Goal: Task Accomplishment & Management: Use online tool/utility

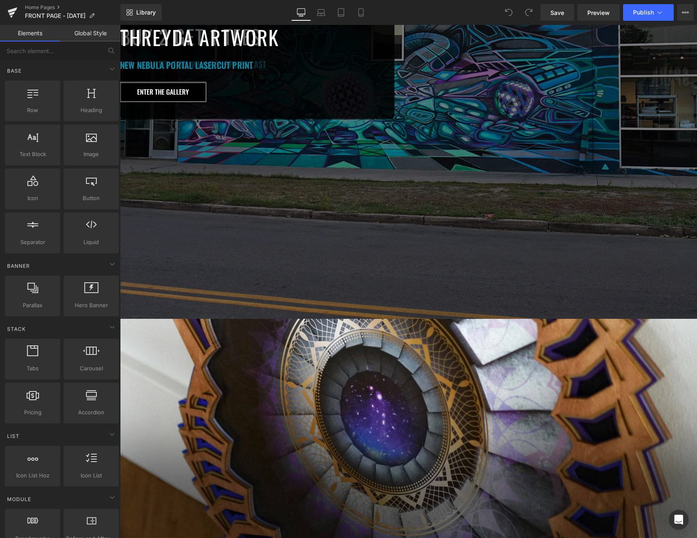
scroll to position [220, 0]
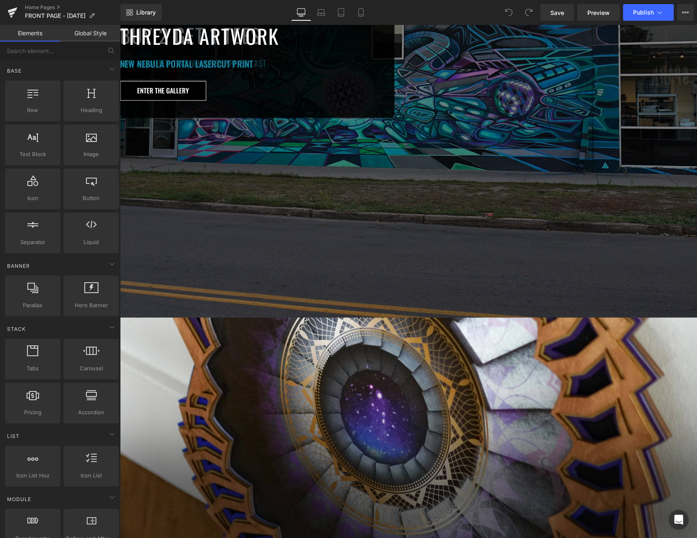
click at [487, 281] on div "THREYDA ARTWORK Heading NEW NEBULA PORTAL LASERCUT PRINT Heading ENTER THE GALL…" at bounding box center [408, 60] width 577 height 513
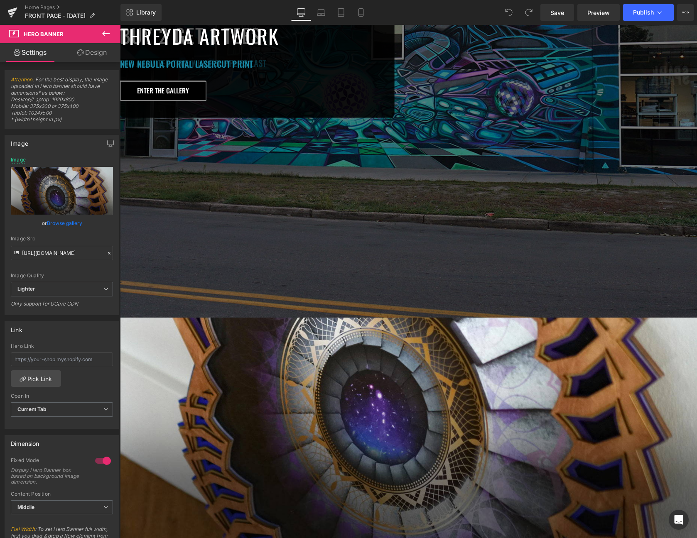
click at [120, 25] on span "Hero Banner" at bounding box center [120, 25] width 0 height 0
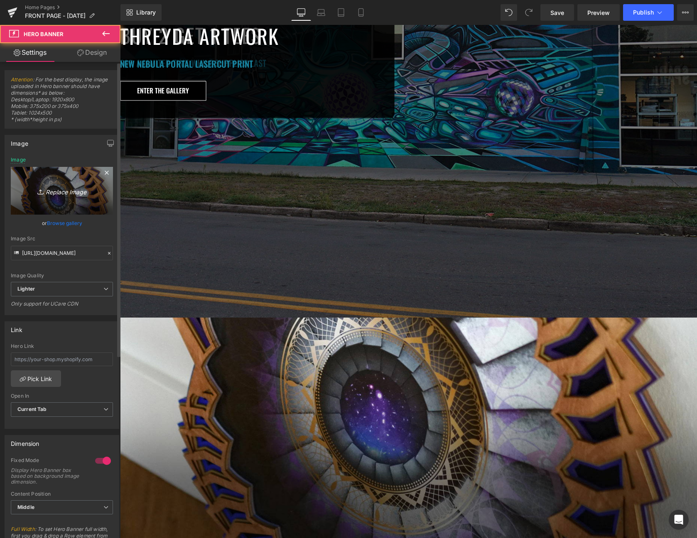
click at [52, 187] on icon "Replace Image" at bounding box center [62, 191] width 66 height 10
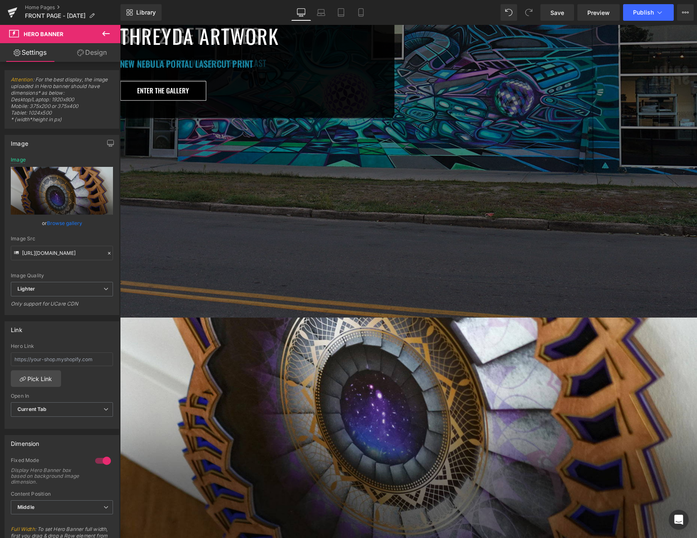
type input "C:\fakepath\FE_DESKTOP.jpg"
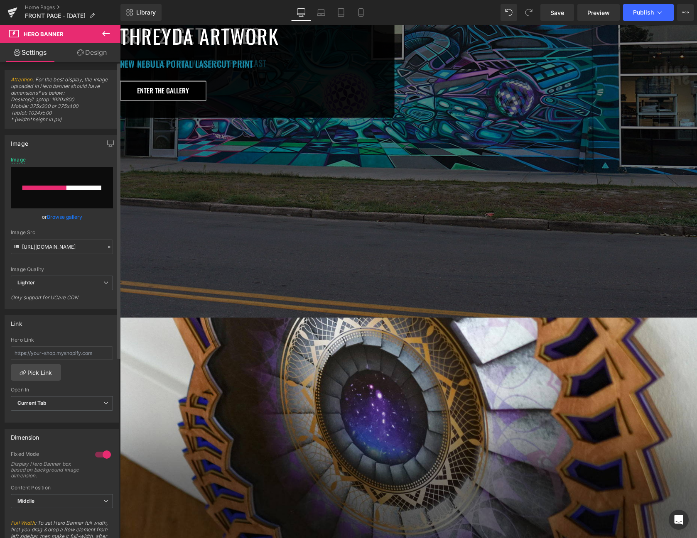
click at [66, 218] on link "Browse gallery" at bounding box center [64, 217] width 35 height 15
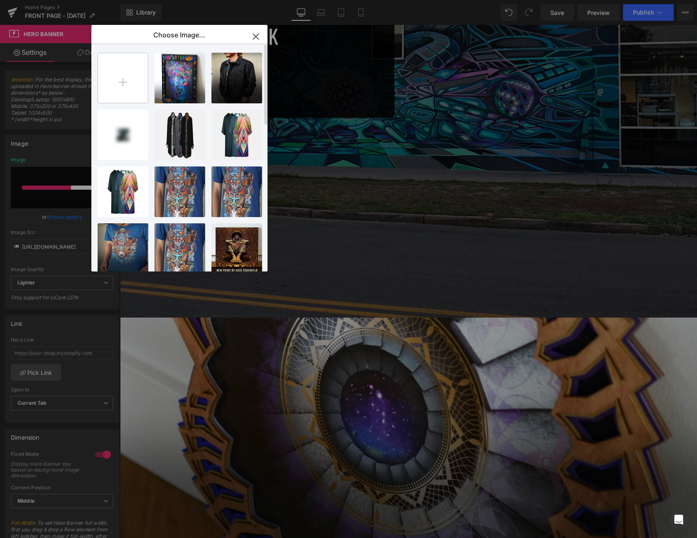
click at [132, 77] on input "file" at bounding box center [123, 78] width 50 height 50
type input "C:\fakepath\FE_DESKTOP.jpg"
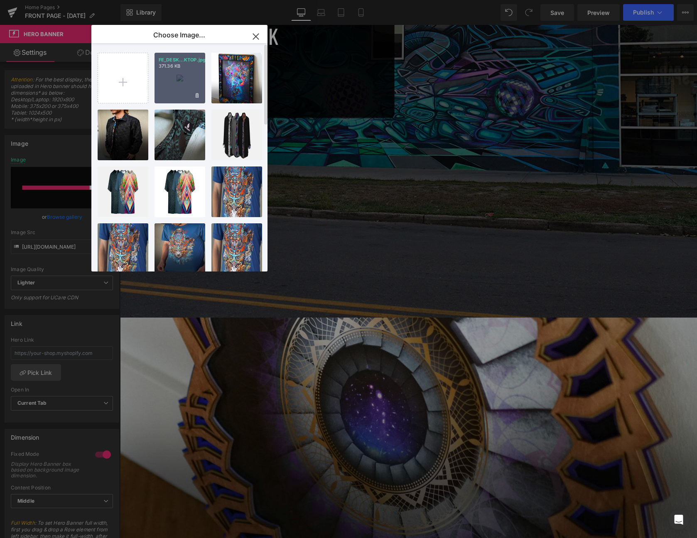
click at [185, 77] on div "FE_DESK...KTOP.jpg 371.36 KB" at bounding box center [179, 78] width 51 height 51
type input "[URL][DOMAIN_NAME]"
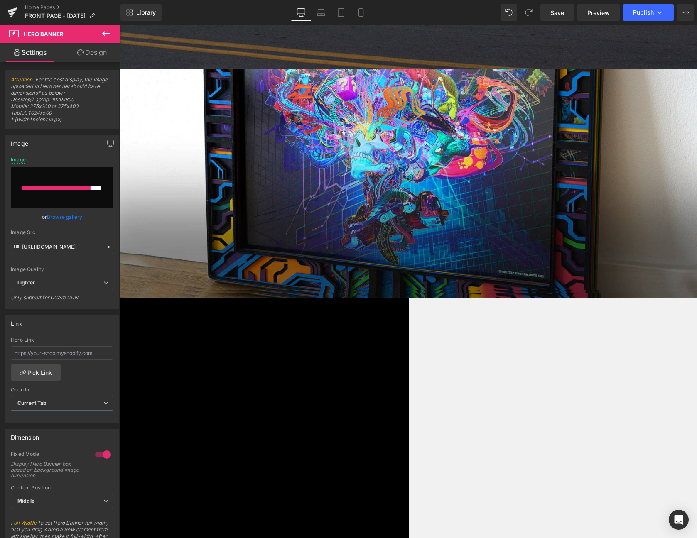
scroll to position [319, 0]
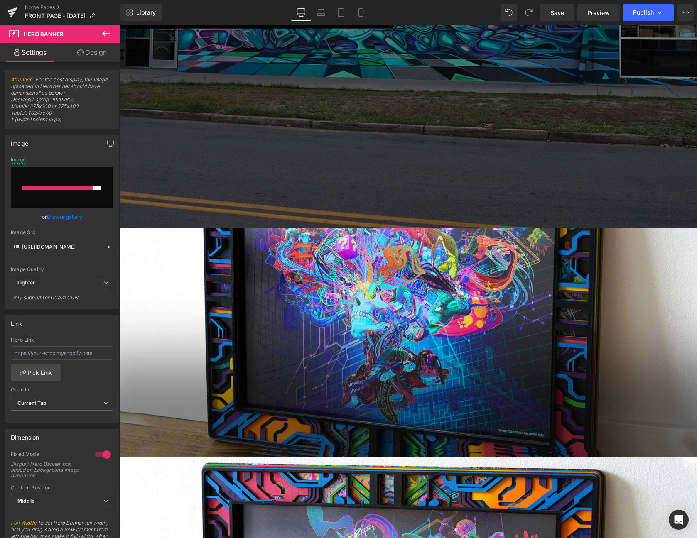
scroll to position [301, 0]
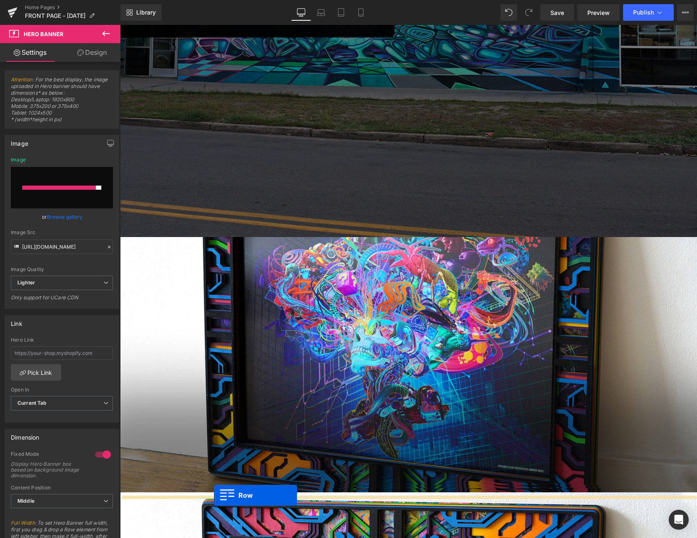
drag, startPoint x: 142, startPoint y: 152, endPoint x: 214, endPoint y: 496, distance: 351.5
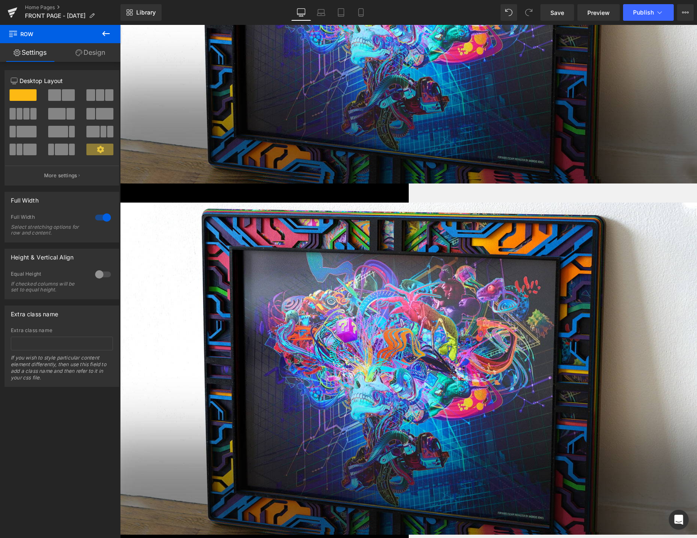
scroll to position [710, 0]
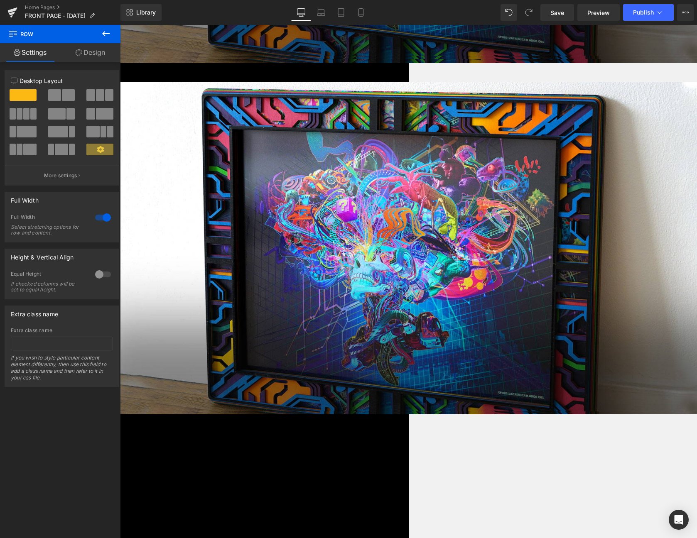
click at [120, 25] on span "Hero Banner" at bounding box center [120, 25] width 0 height 0
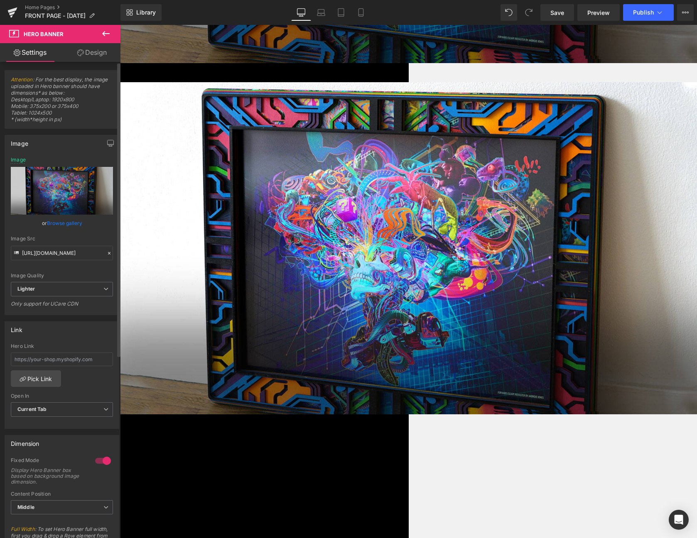
click at [59, 223] on link "Browse gallery" at bounding box center [64, 223] width 35 height 15
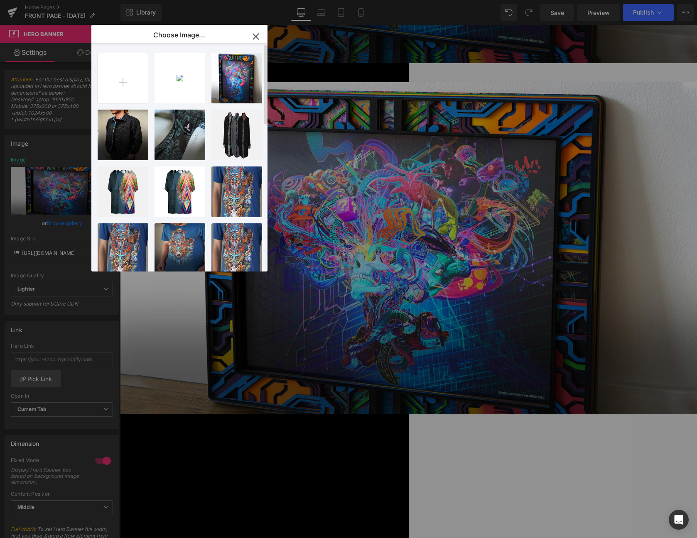
click at [127, 62] on input "file" at bounding box center [123, 78] width 50 height 50
type input "C:\fakepath\fe_desktop.jpg"
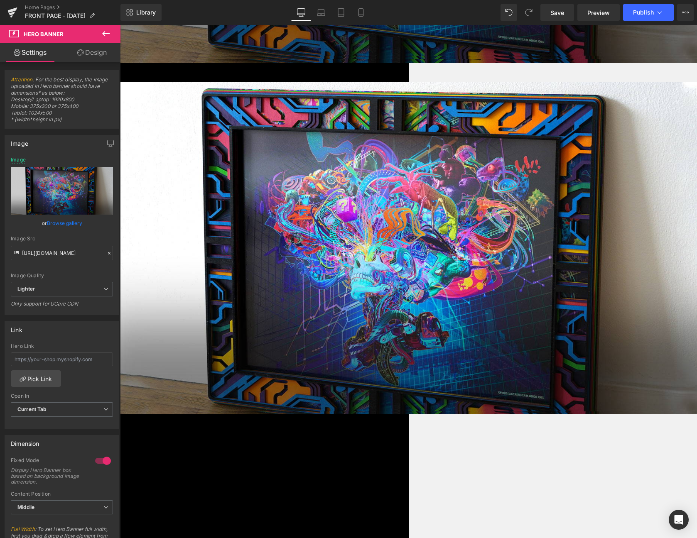
scroll to position [693, 0]
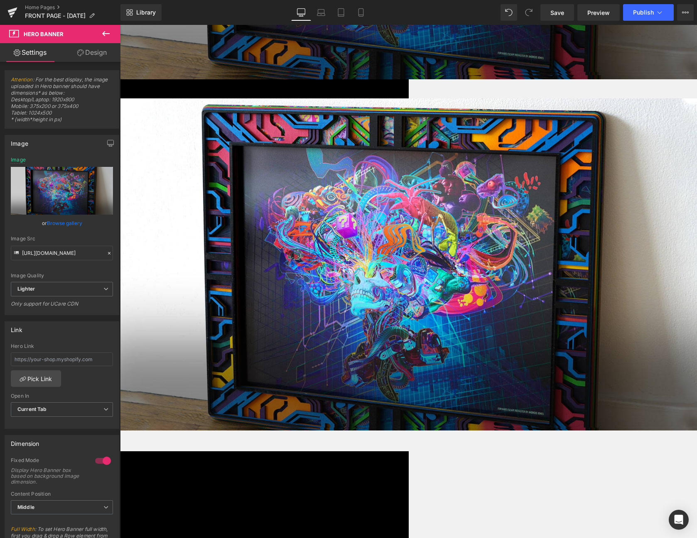
click at [120, 25] on span "Hero Banner" at bounding box center [120, 25] width 0 height 0
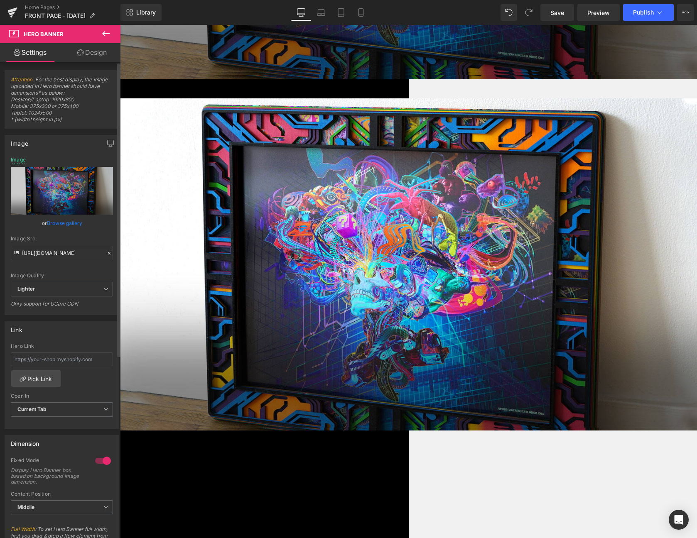
click at [71, 225] on link "Browse gallery" at bounding box center [64, 223] width 35 height 15
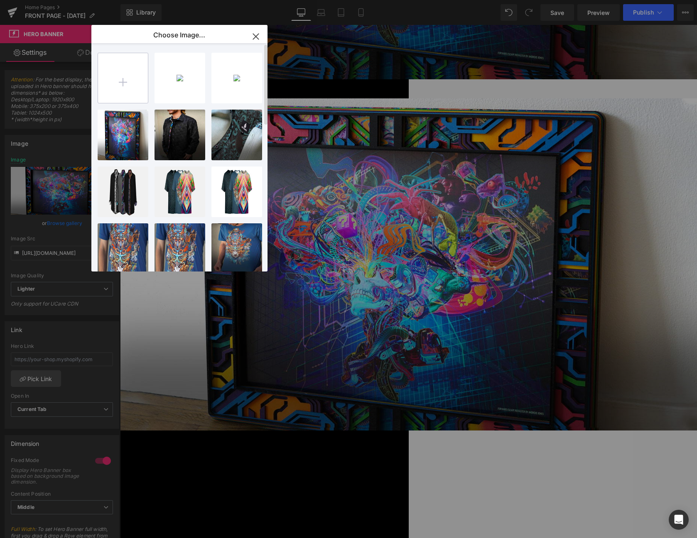
click at [124, 71] on input "file" at bounding box center [123, 78] width 50 height 50
type input "C:\fakepath\darkstar_desktop.jpg"
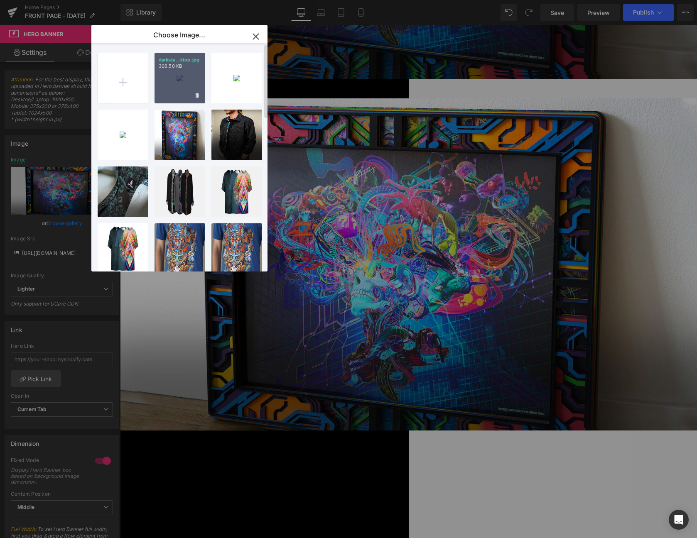
click at [168, 74] on div "darksta...ktop.jpg 306.50 KB" at bounding box center [179, 78] width 51 height 51
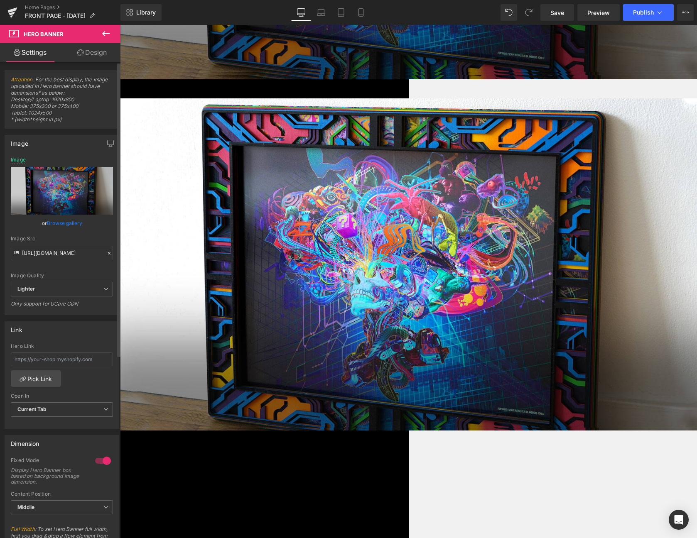
click at [54, 223] on link "Browse gallery" at bounding box center [64, 223] width 35 height 15
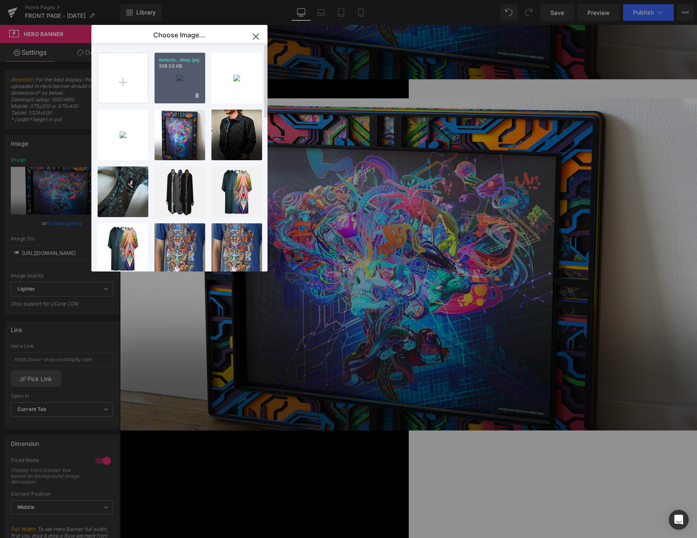
click at [178, 78] on div "darksta...ktop.jpg 306.50 KB" at bounding box center [179, 78] width 51 height 51
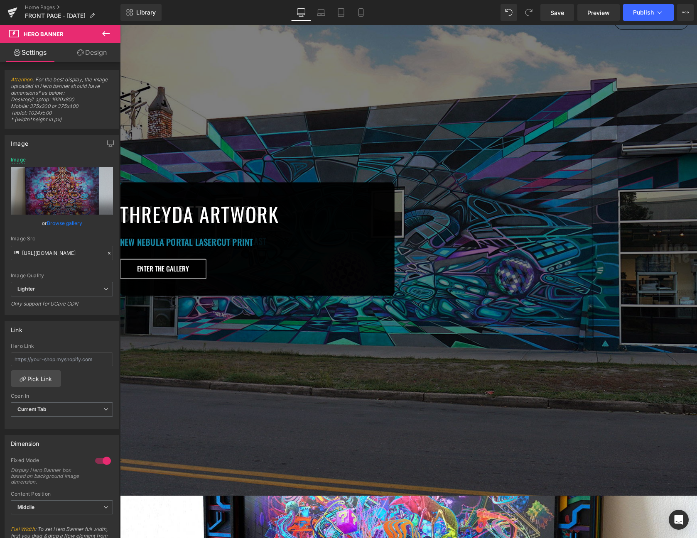
scroll to position [0, 0]
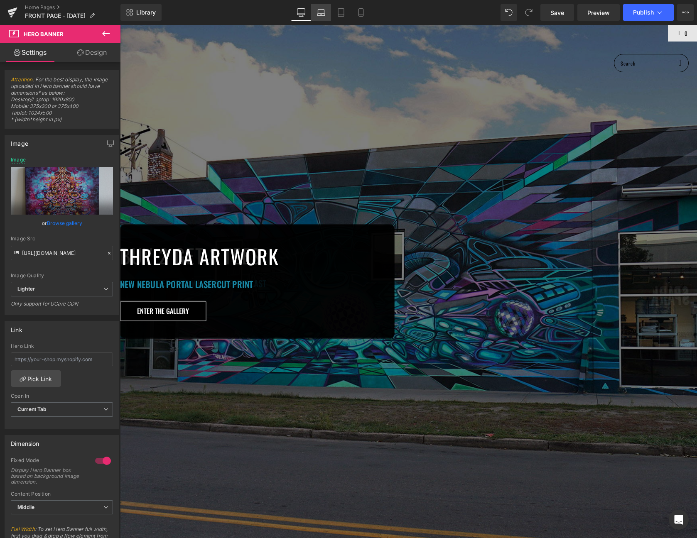
click at [326, 12] on link "Laptop" at bounding box center [321, 12] width 20 height 17
type input "[URL][DOMAIN_NAME]"
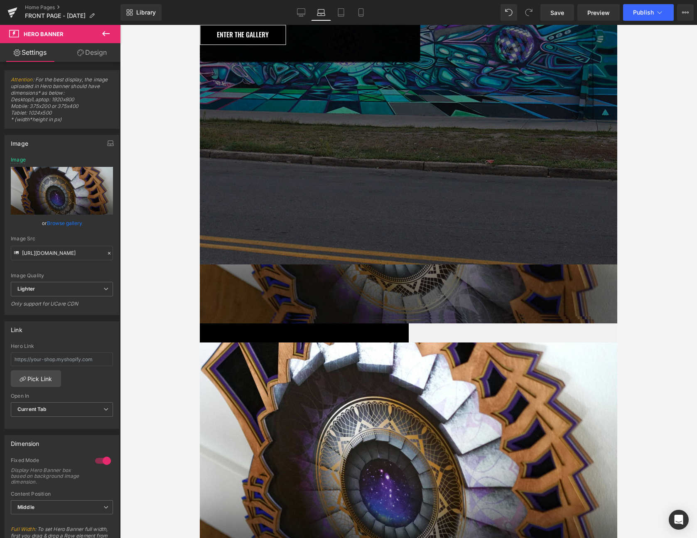
scroll to position [274, 0]
click at [401, 102] on div "THREYDA ARTWORK Heading NEW NEBULA PORTAL LASERCUT PRINT Heading ENTER THE GALL…" at bounding box center [408, 7] width 417 height 513
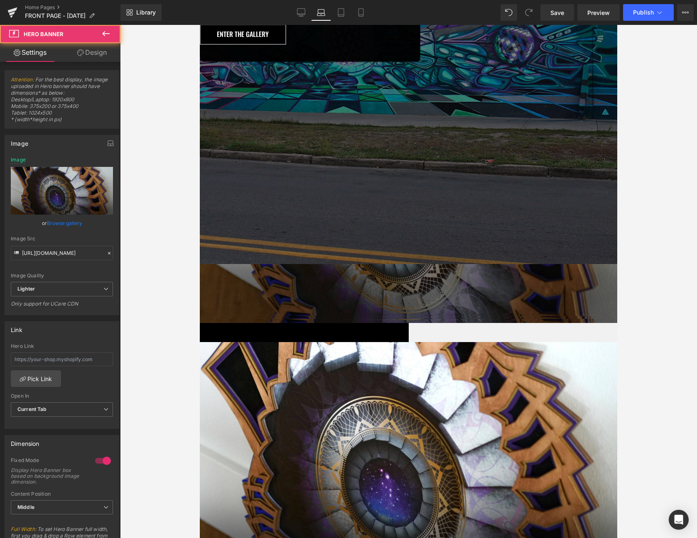
click at [200, 25] on span "Hero Banner" at bounding box center [200, 25] width 0 height 0
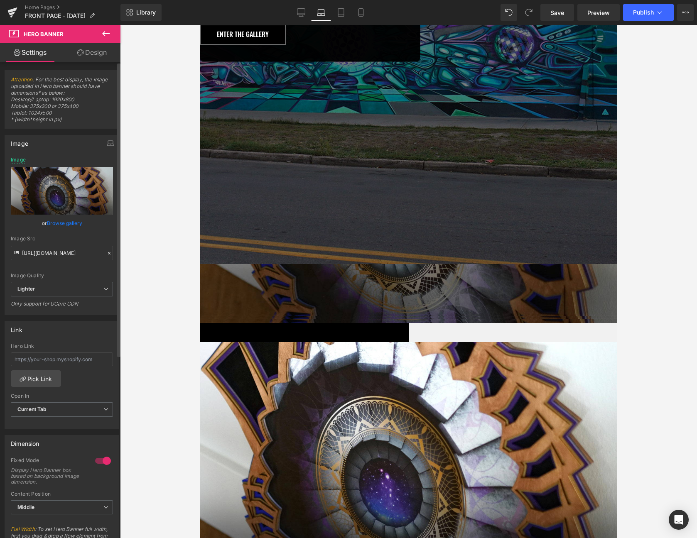
click at [73, 220] on link "Browse gallery" at bounding box center [64, 223] width 35 height 15
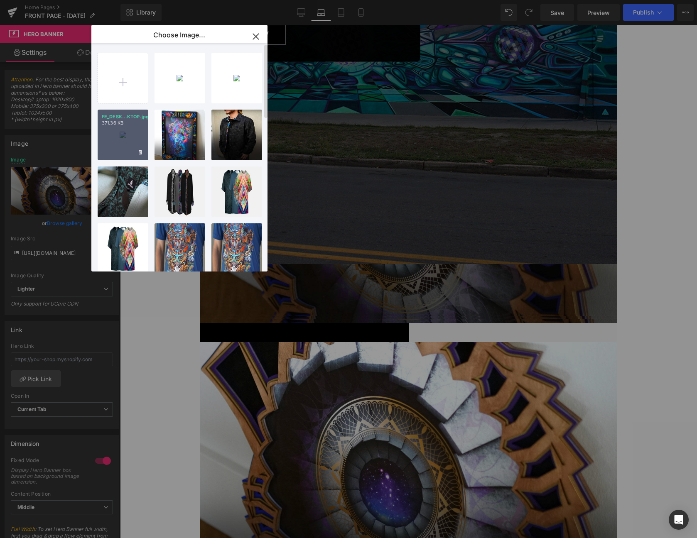
click at [122, 133] on div "FE_DESK...KTOP.jpg 371.36 KB" at bounding box center [123, 135] width 51 height 51
type input "[URL][DOMAIN_NAME]"
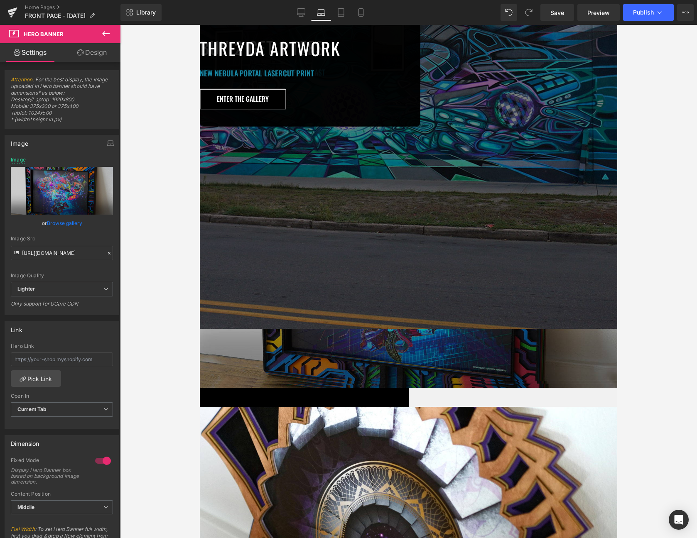
scroll to position [451, 0]
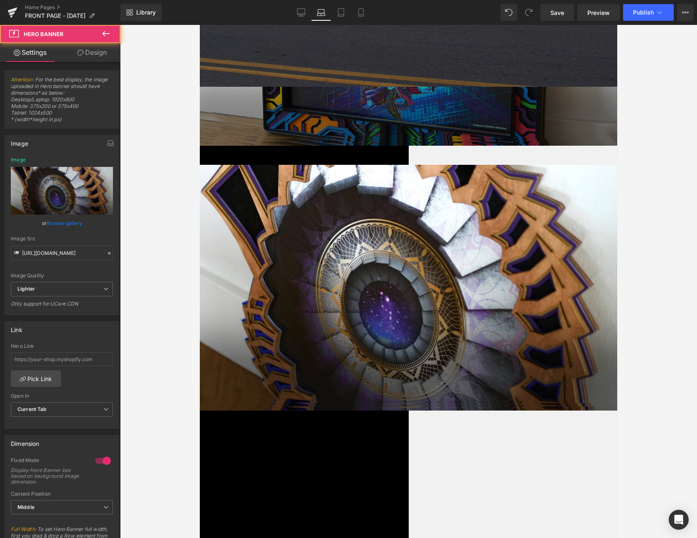
click at [200, 25] on span "Hero Banner" at bounding box center [200, 25] width 0 height 0
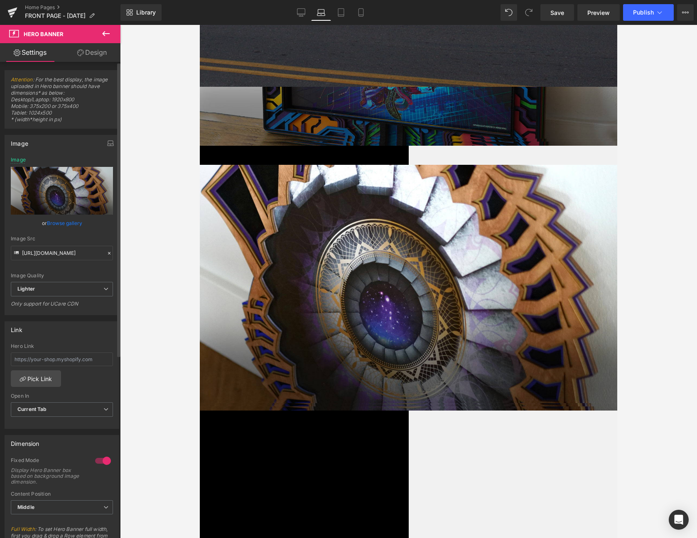
click at [68, 222] on link "Browse gallery" at bounding box center [64, 223] width 35 height 15
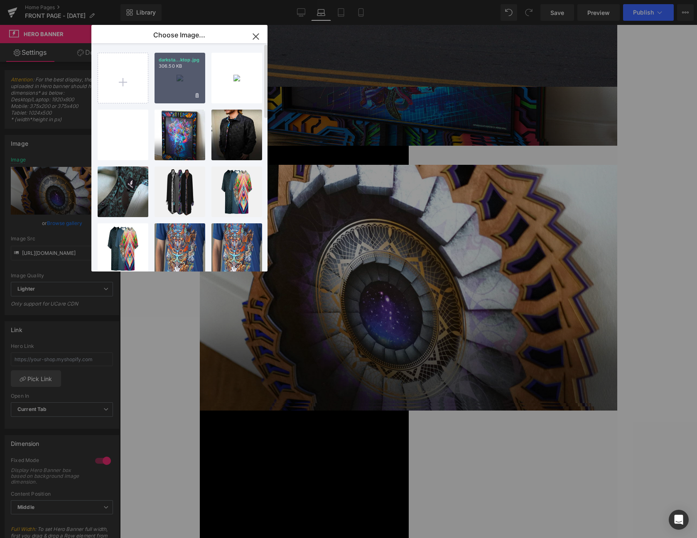
click at [178, 73] on div "darksta...ktop.jpg 306.50 KB" at bounding box center [179, 78] width 51 height 51
type input "[URL][DOMAIN_NAME]"
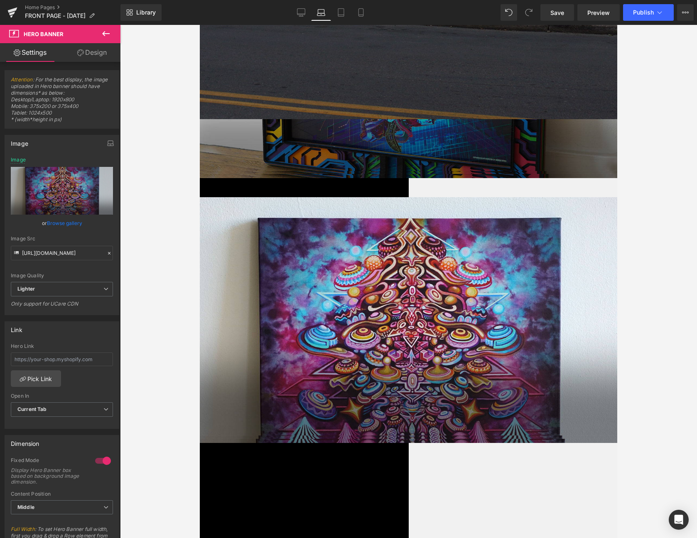
scroll to position [316, 0]
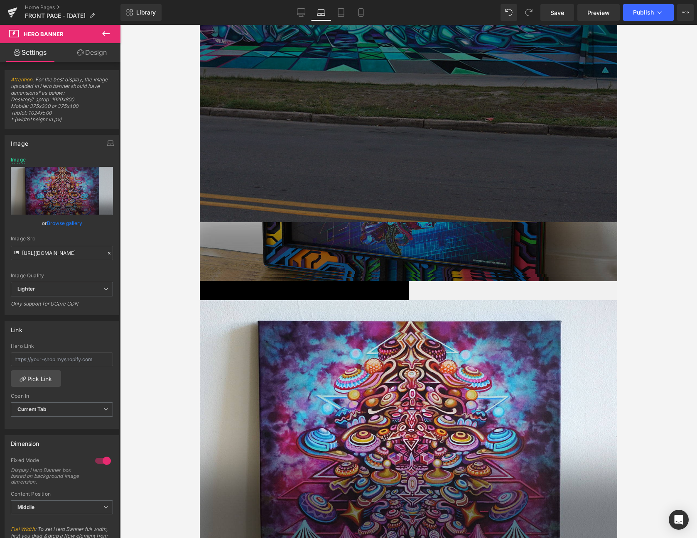
click at [200, 25] on span "Hero Banner" at bounding box center [200, 25] width 0 height 0
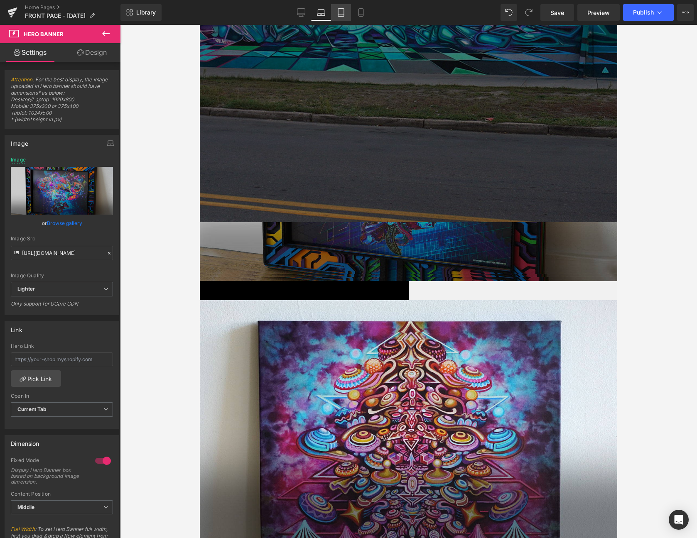
click at [339, 13] on icon at bounding box center [341, 12] width 8 height 8
type input "[URL][DOMAIN_NAME]"
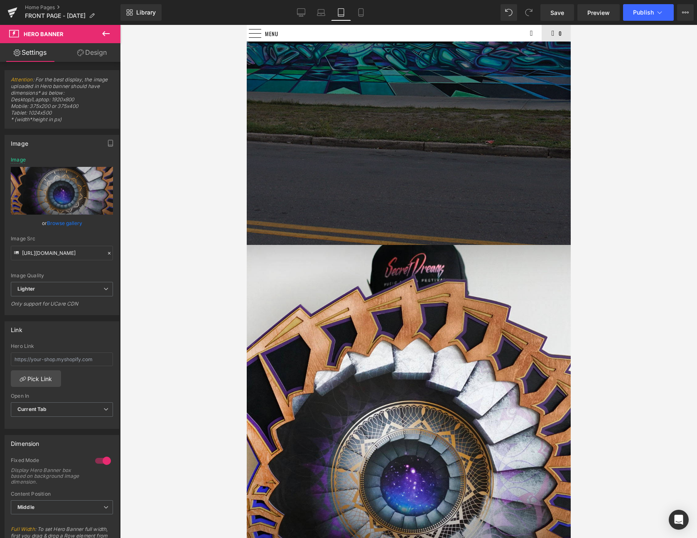
scroll to position [312, 0]
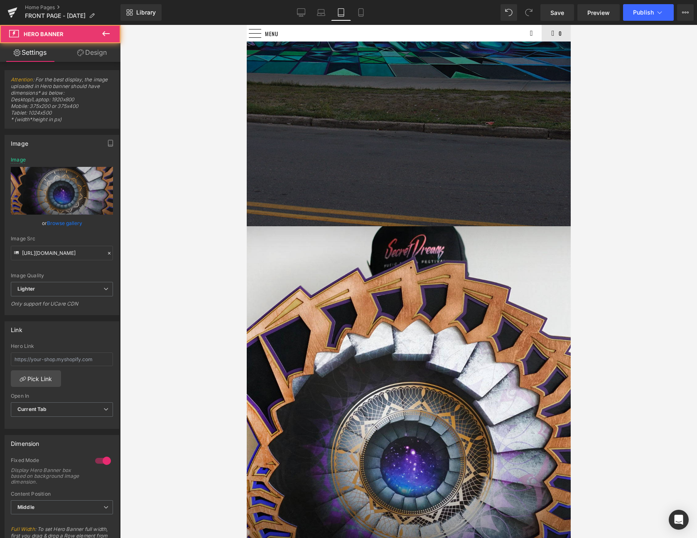
click at [246, 25] on span "Hero Banner" at bounding box center [246, 25] width 0 height 0
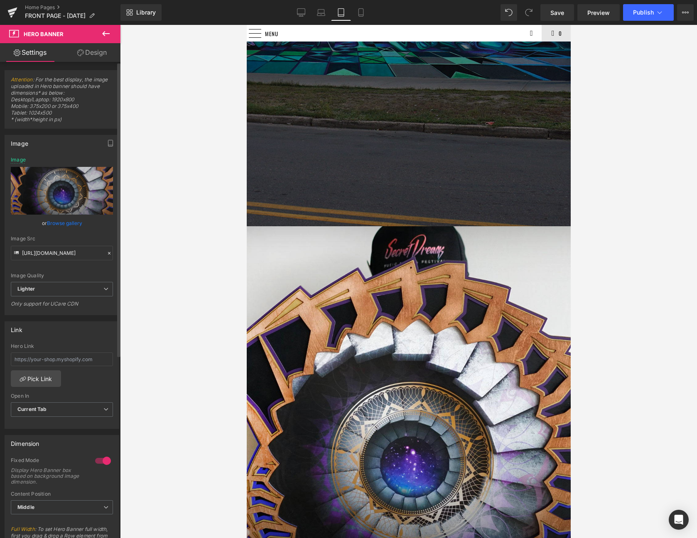
click at [66, 223] on link "Browse gallery" at bounding box center [64, 223] width 35 height 15
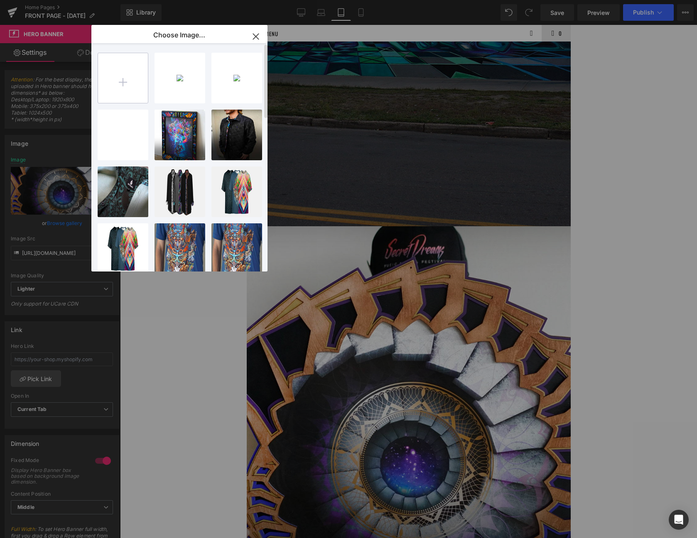
click at [120, 75] on input "file" at bounding box center [123, 78] width 50 height 50
click at [254, 32] on icon "button" at bounding box center [255, 36] width 13 height 13
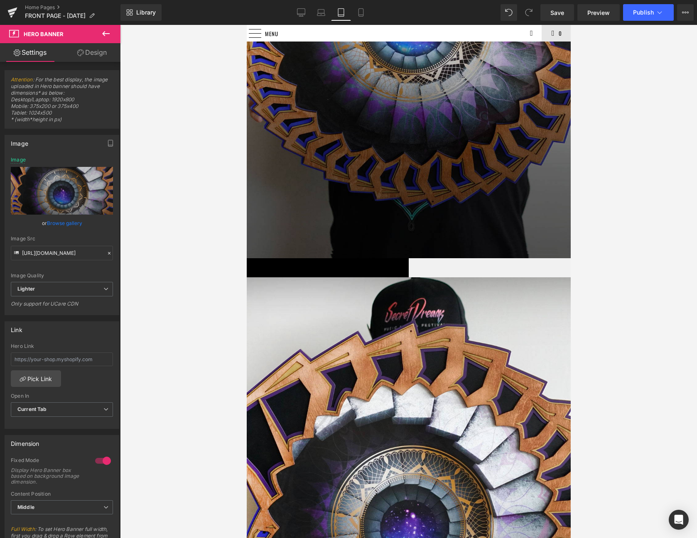
scroll to position [757, 0]
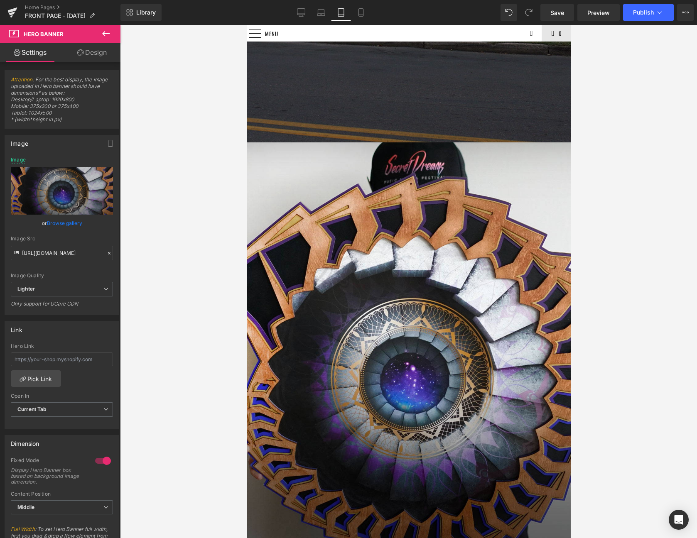
scroll to position [360, 0]
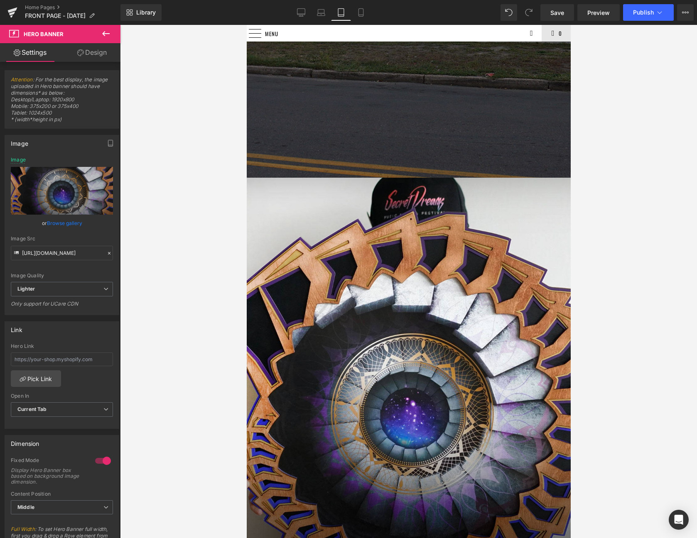
click at [246, 25] on span "Hero Banner" at bounding box center [246, 25] width 0 height 0
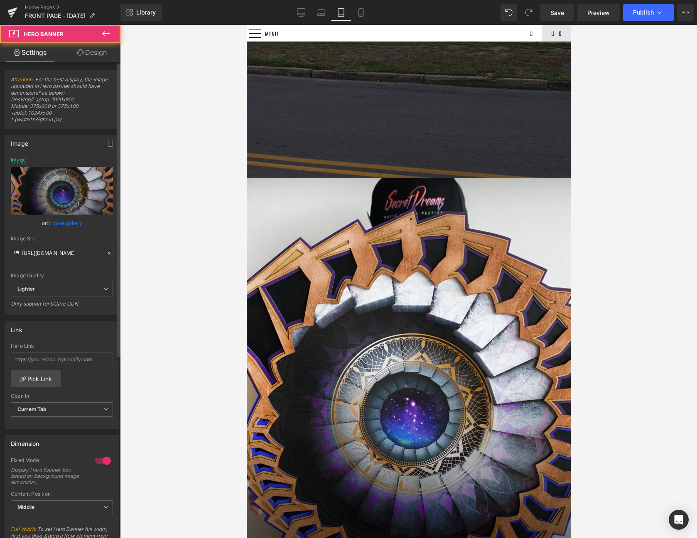
click at [54, 225] on link "Browse gallery" at bounding box center [64, 223] width 35 height 15
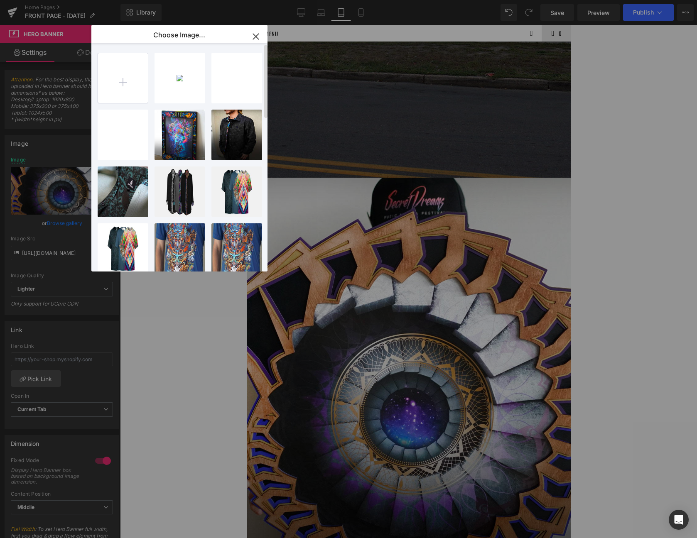
click at [125, 81] on input "file" at bounding box center [123, 78] width 50 height 50
type input "C:\fakepath\fe_mobile.jpg"
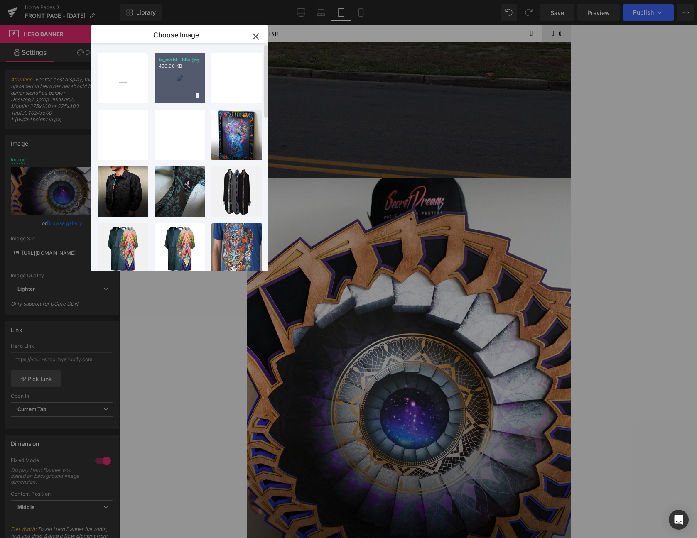
click at [175, 74] on div "fe_mobi...bile.jpg 456.90 KB" at bounding box center [179, 78] width 51 height 51
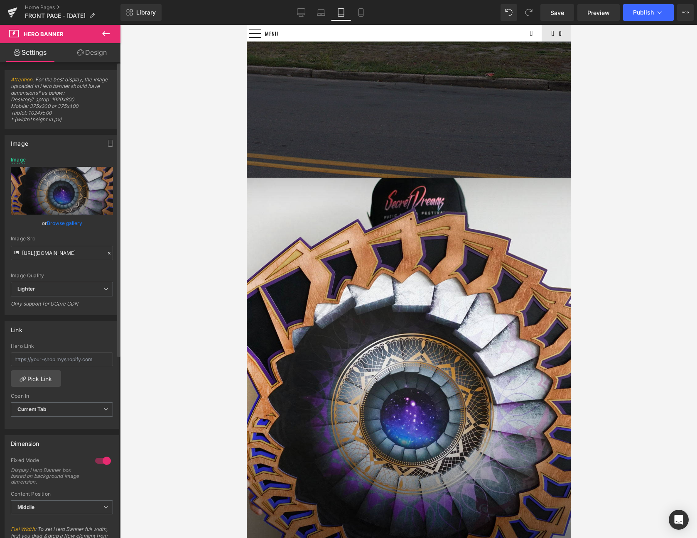
click at [61, 224] on link "Browse gallery" at bounding box center [64, 223] width 35 height 15
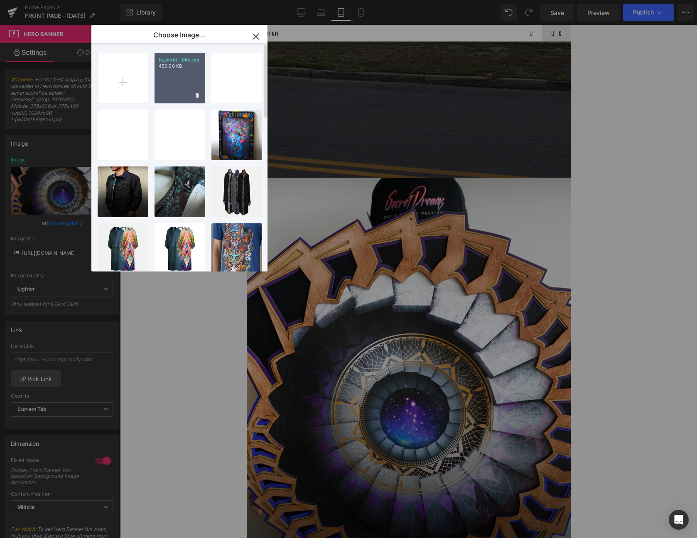
click at [179, 85] on div "fe_mobi...bile.jpg 456.90 KB" at bounding box center [179, 78] width 51 height 51
type input "[URL][DOMAIN_NAME]"
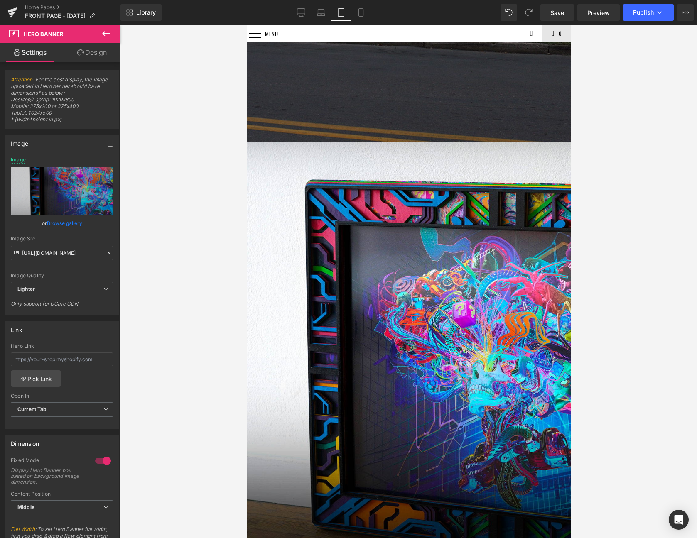
scroll to position [396, 0]
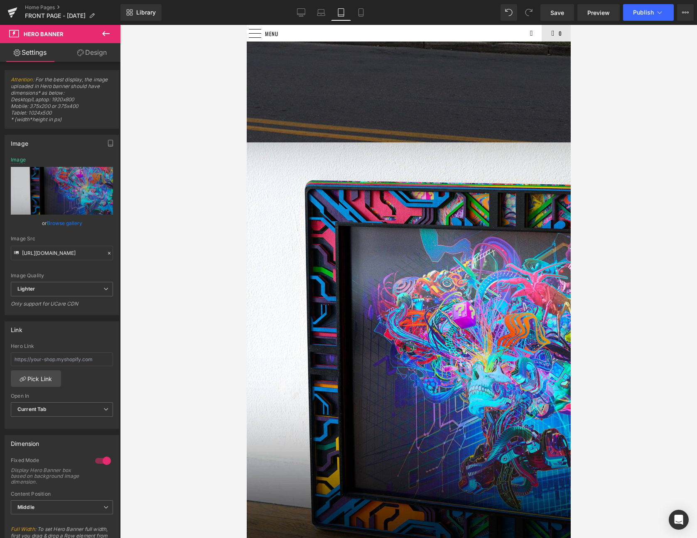
click at [246, 25] on span "Hero Banner" at bounding box center [246, 25] width 0 height 0
click at [59, 223] on link "Browse gallery" at bounding box center [64, 223] width 35 height 15
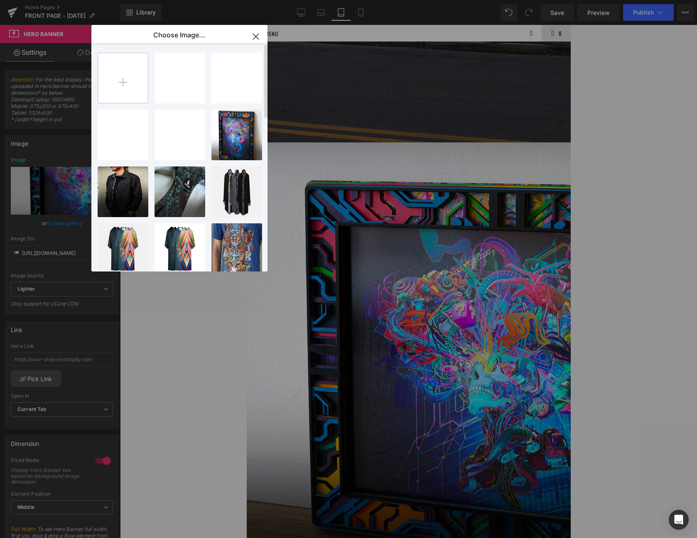
click at [125, 73] on input "file" at bounding box center [123, 78] width 50 height 50
type input "C:\fakepath\fe_mobile2.jpg"
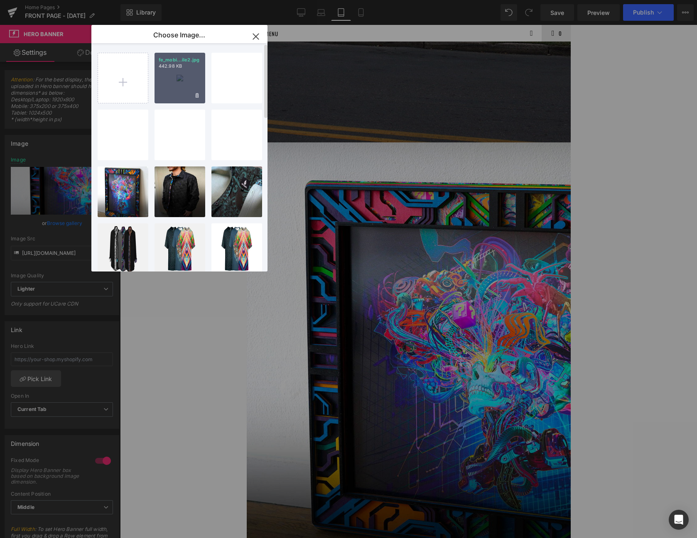
click at [189, 76] on div "fe_mobi...ile2.jpg 442.98 KB" at bounding box center [179, 78] width 51 height 51
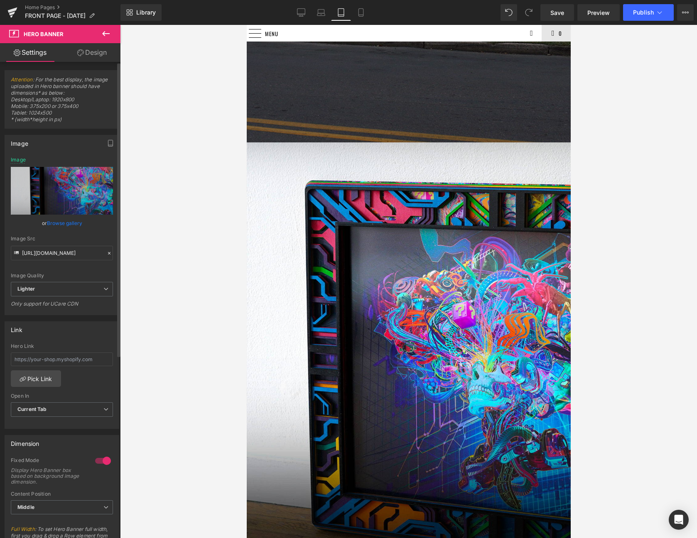
click at [60, 222] on link "Browse gallery" at bounding box center [64, 223] width 35 height 15
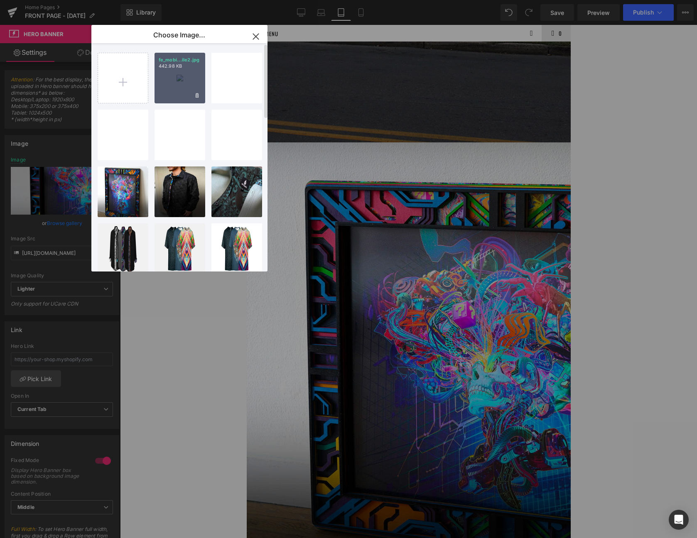
click at [172, 82] on div "fe_mobi...ile2.jpg 442.98 KB" at bounding box center [179, 78] width 51 height 51
type input "[URL][DOMAIN_NAME]"
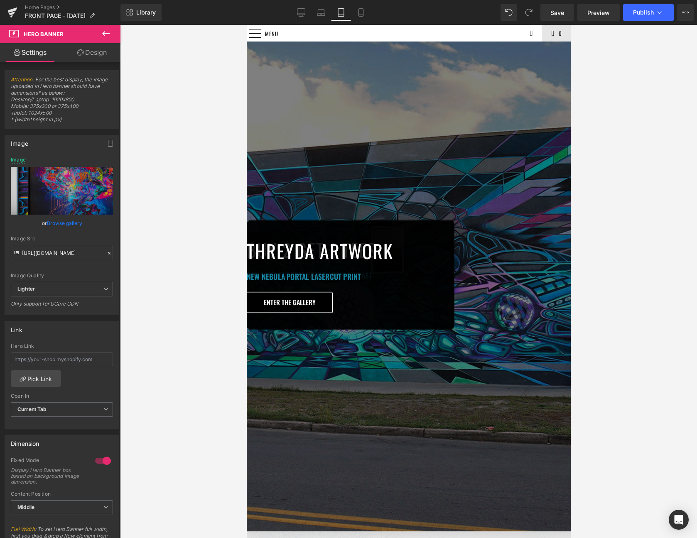
scroll to position [0, 0]
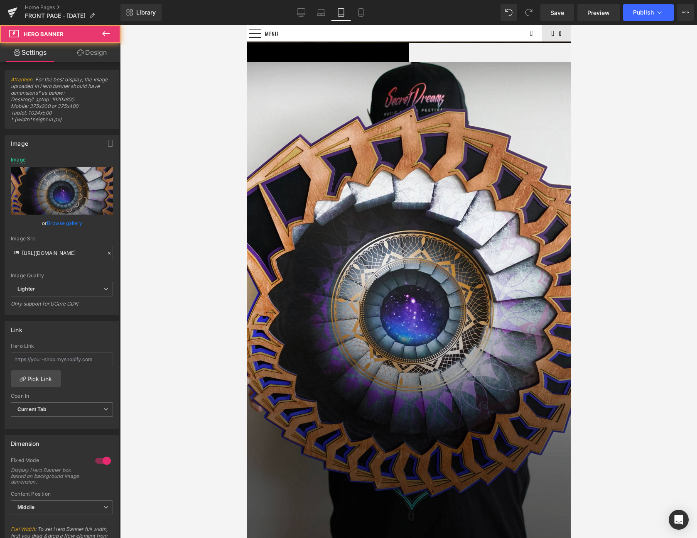
scroll to position [969, 0]
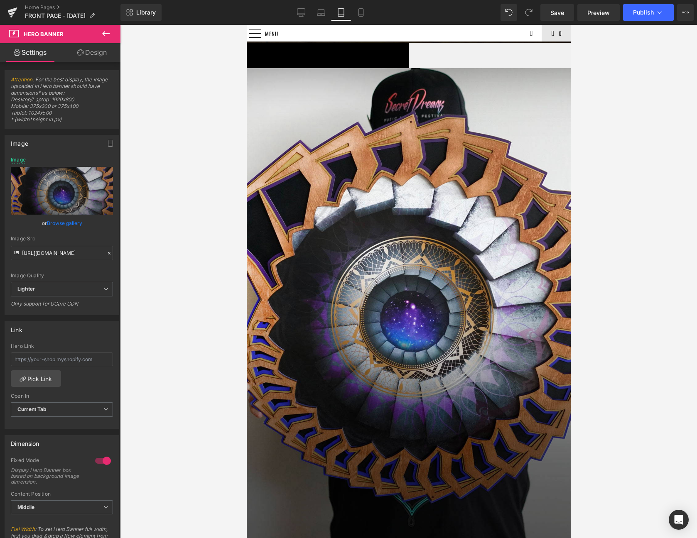
click at [246, 25] on span "Hero Banner" at bounding box center [246, 25] width 0 height 0
click at [65, 224] on link "Browse gallery" at bounding box center [64, 223] width 35 height 15
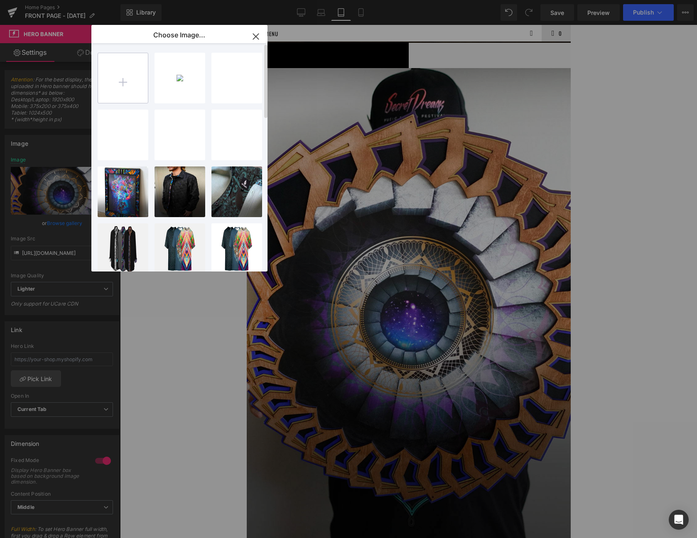
click at [118, 80] on input "file" at bounding box center [123, 78] width 50 height 50
type input "C:\fakepath\auction_mobile.jpg"
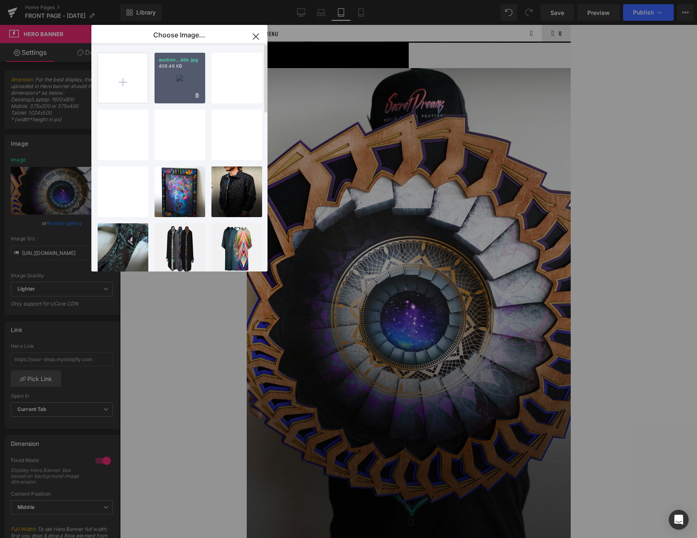
click at [179, 95] on div "auction...bile.jpg 409.46 KB" at bounding box center [179, 78] width 51 height 51
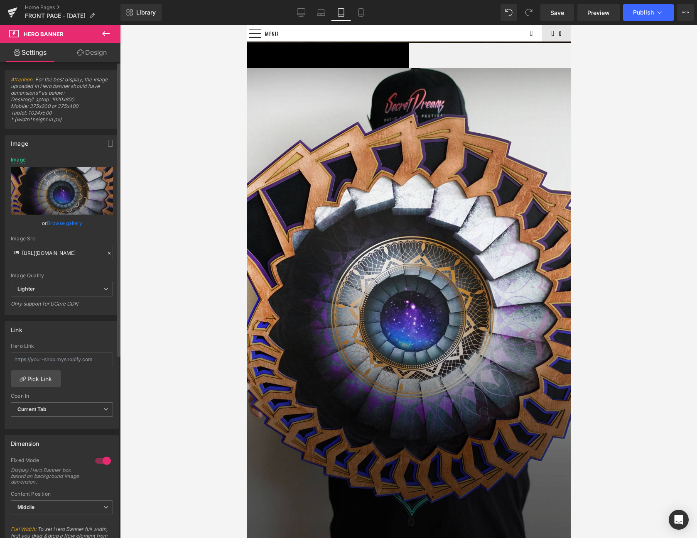
click at [69, 224] on link "Browse gallery" at bounding box center [64, 223] width 35 height 15
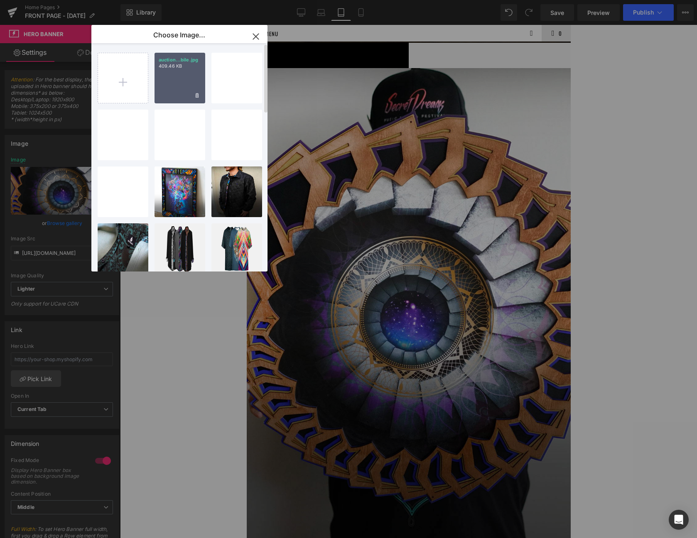
click at [181, 92] on div "auction...bile.jpg 409.46 KB" at bounding box center [179, 78] width 51 height 51
type input "[URL][DOMAIN_NAME]"
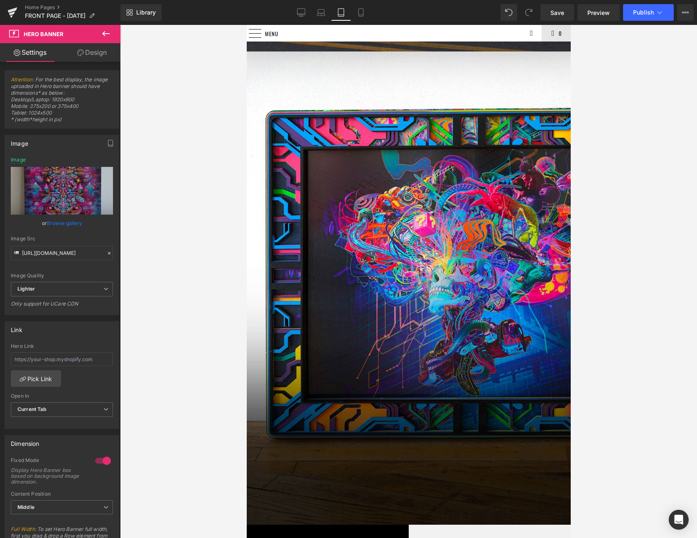
scroll to position [526, 0]
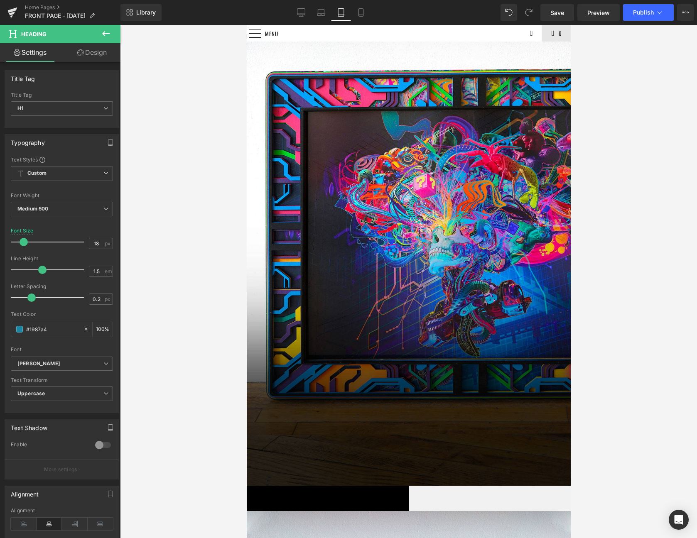
click at [246, 25] on span "Button" at bounding box center [246, 25] width 0 height 0
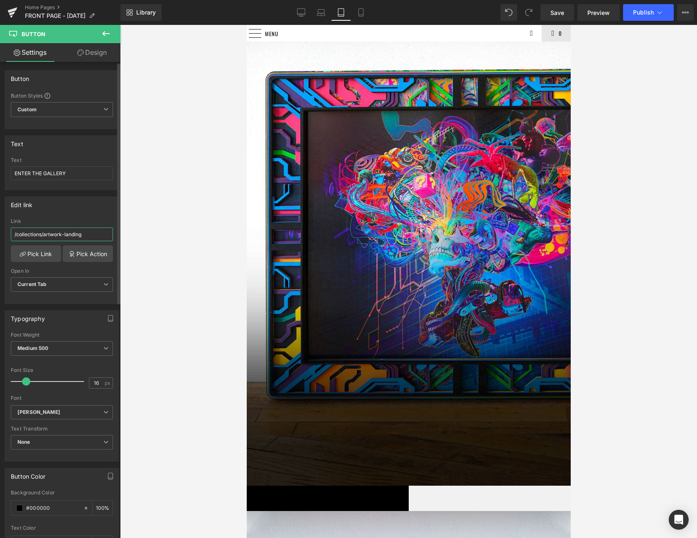
click at [88, 237] on input "/collections/artwork-landing" at bounding box center [62, 235] width 102 height 14
click at [87, 177] on input "ENTER THE GALLERY" at bounding box center [62, 174] width 102 height 14
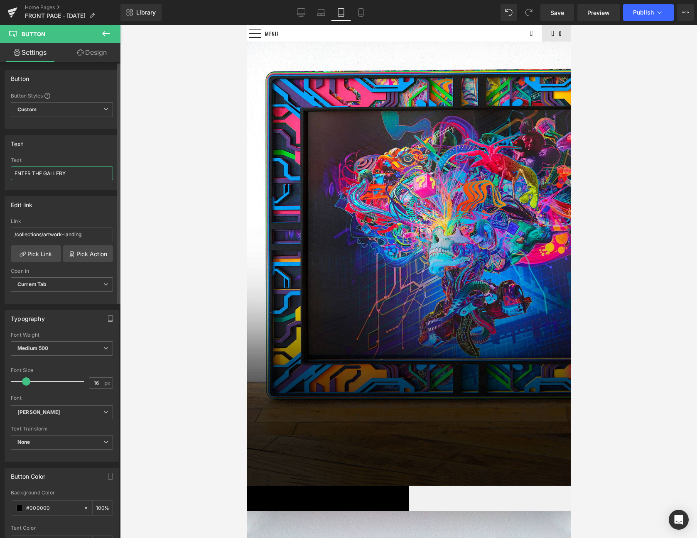
click at [87, 177] on input "ENTER THE GALLERY" at bounding box center [62, 174] width 102 height 14
type input "CLICK TO OBTAIN"
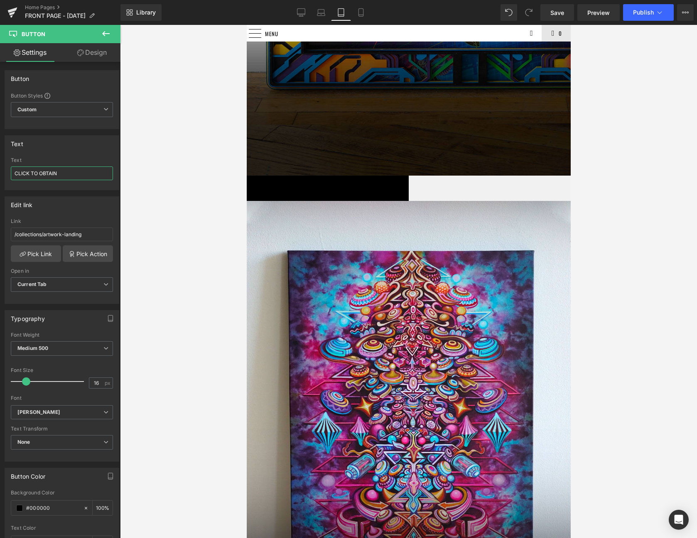
scroll to position [914, 0]
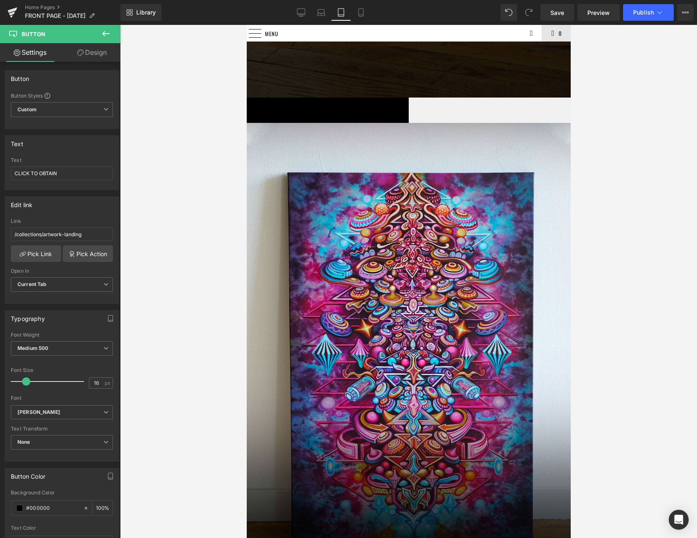
click at [246, 25] on span "Button" at bounding box center [246, 25] width 0 height 0
click at [59, 173] on input "ENTER THE GALLERY" at bounding box center [62, 174] width 102 height 14
type input "CLICK TO START BIDDING"
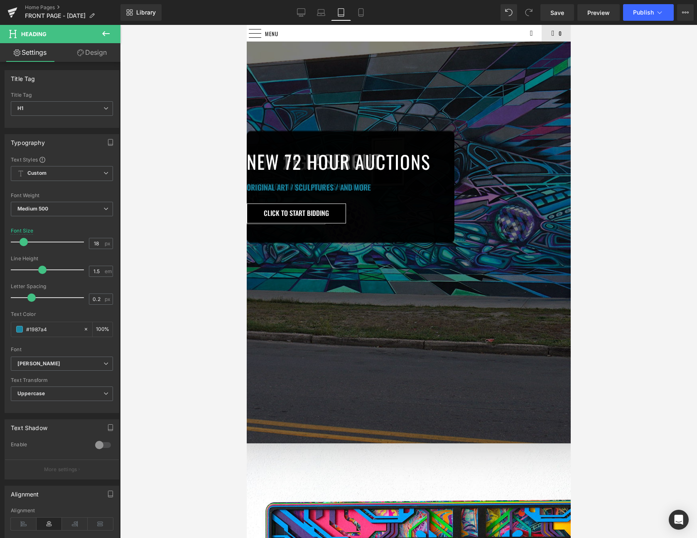
scroll to position [0, 0]
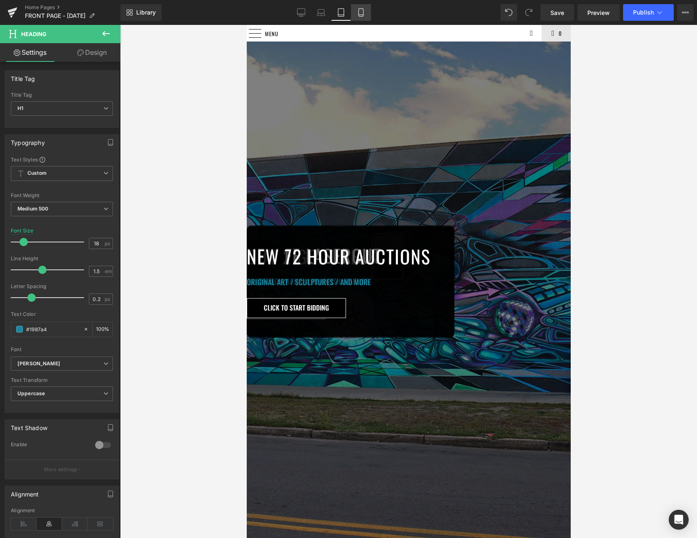
click at [362, 20] on link "Mobile" at bounding box center [361, 12] width 20 height 17
type input "21"
type input "100"
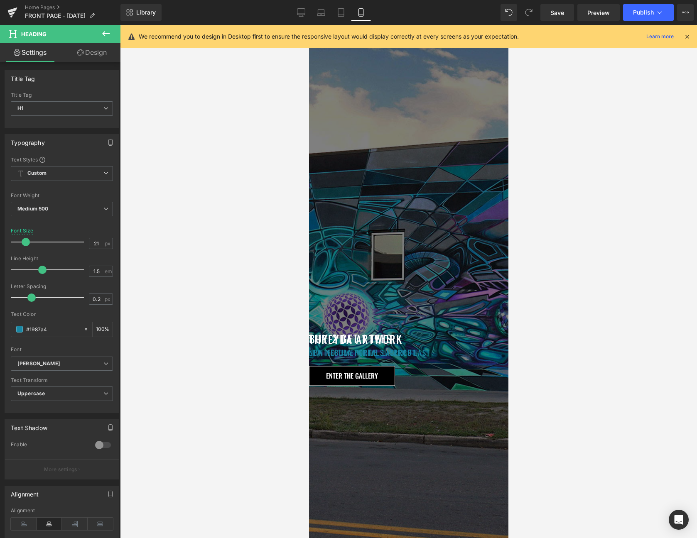
click at [362, 17] on link "Mobile" at bounding box center [361, 12] width 20 height 17
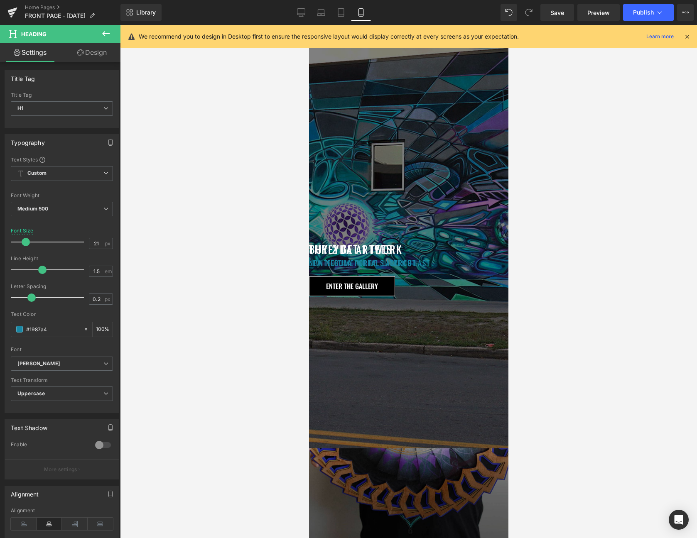
scroll to position [89, 0]
click at [309, 25] on span "Hero Banner" at bounding box center [309, 25] width 0 height 0
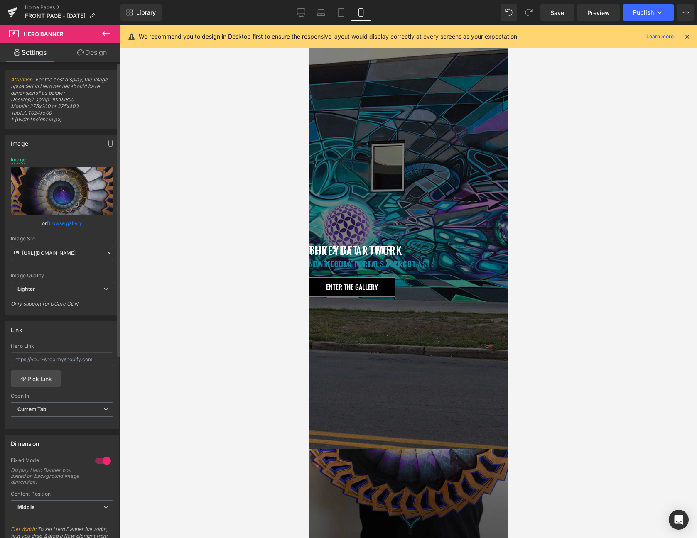
click at [60, 224] on link "Browse gallery" at bounding box center [64, 223] width 35 height 15
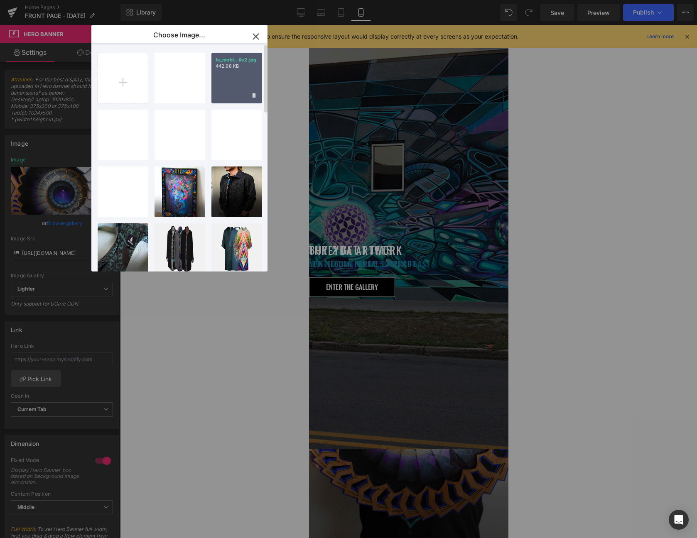
click at [224, 75] on div "fe_mobi...ile2.jpg 442.98 KB" at bounding box center [236, 78] width 51 height 51
type input "[URL][DOMAIN_NAME]"
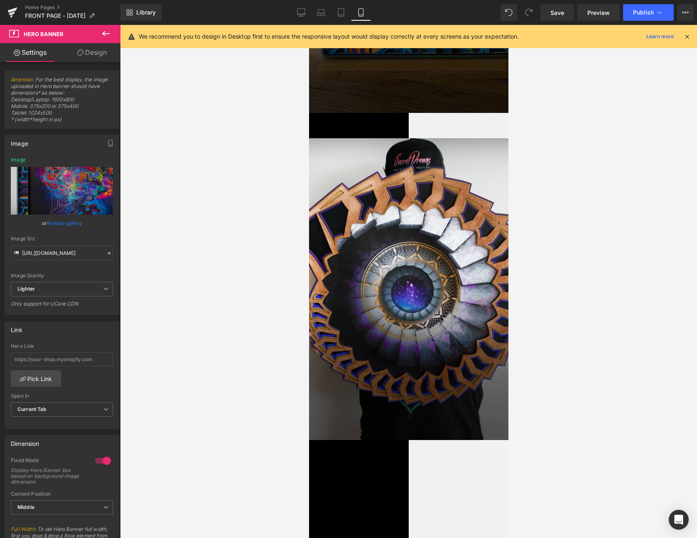
scroll to position [531, 0]
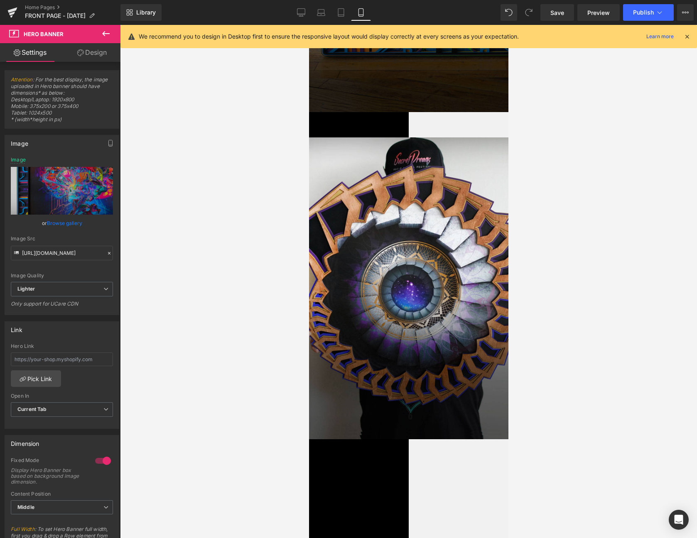
click at [309, 25] on span "Hero Banner" at bounding box center [309, 25] width 0 height 0
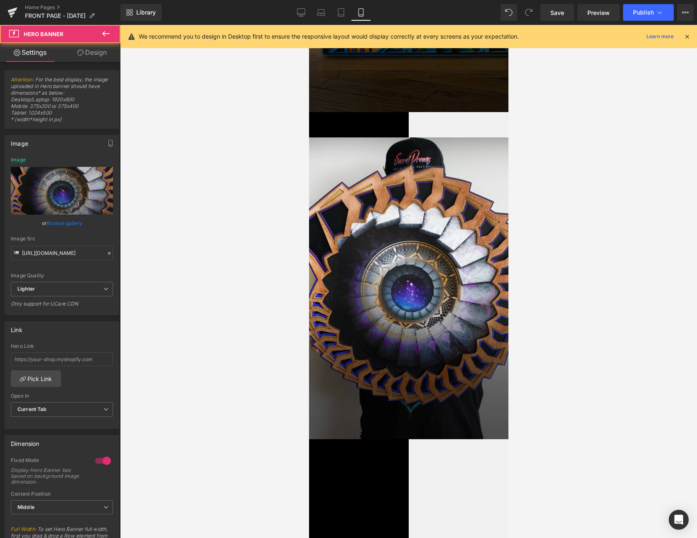
click at [309, 25] on span "Hero Banner" at bounding box center [309, 25] width 0 height 0
click at [64, 223] on link "Browse gallery" at bounding box center [64, 223] width 35 height 15
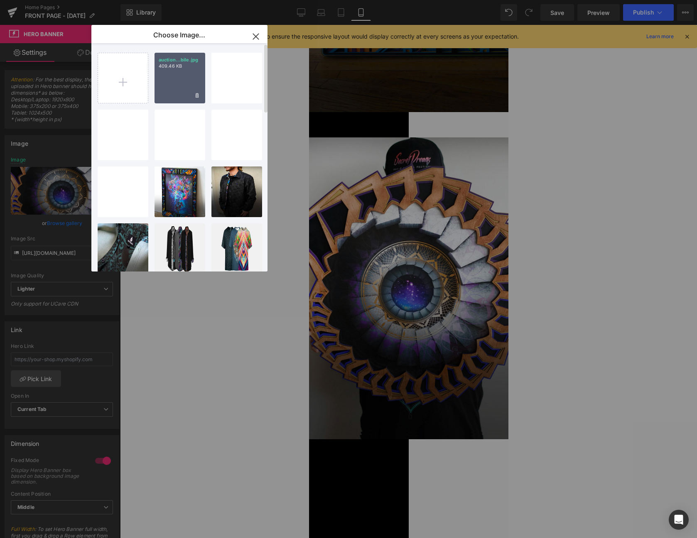
click at [186, 75] on div "auction...bile.jpg 409.46 KB" at bounding box center [179, 78] width 51 height 51
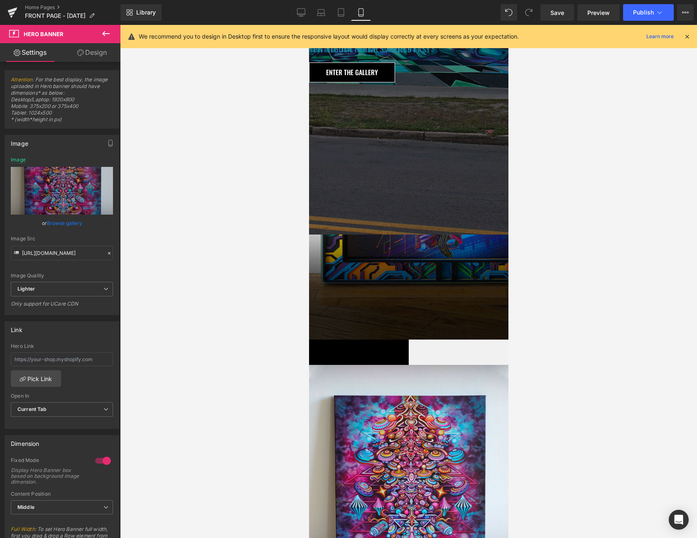
scroll to position [377, 0]
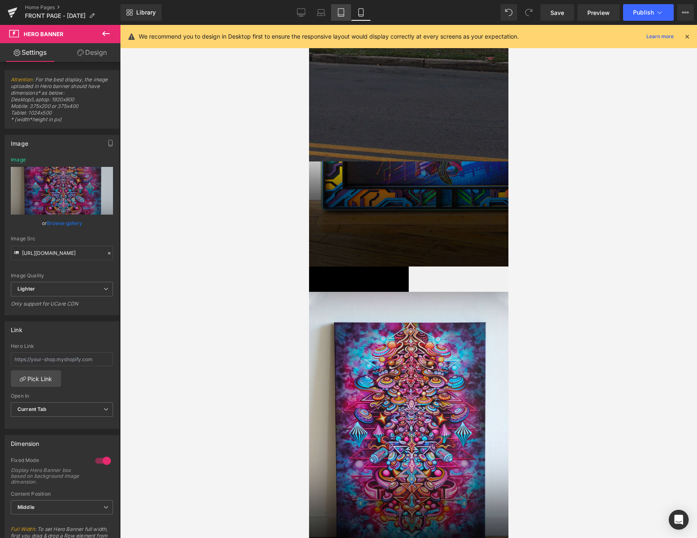
click at [343, 13] on icon at bounding box center [341, 12] width 8 height 8
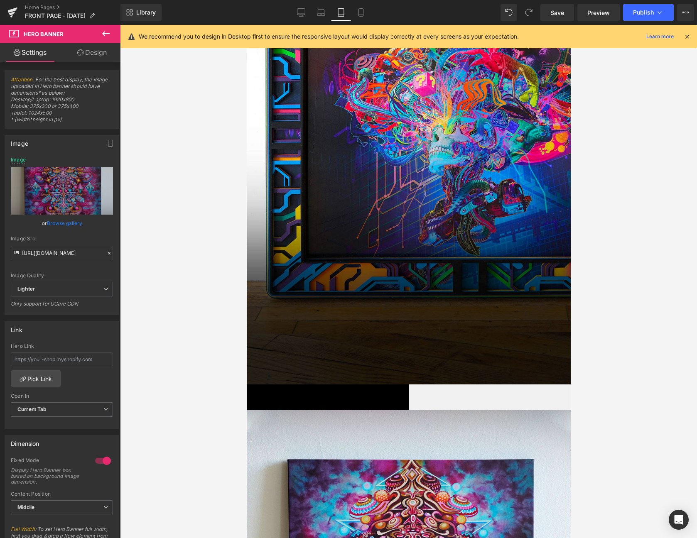
scroll to position [550, 0]
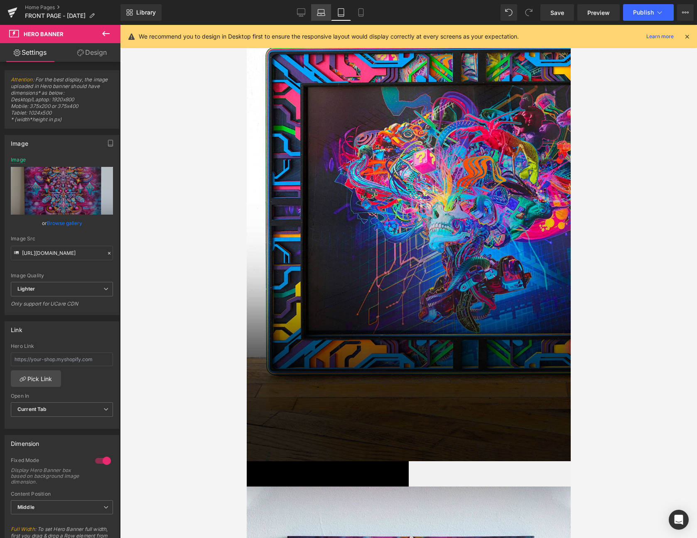
click at [321, 19] on link "Laptop" at bounding box center [321, 12] width 20 height 17
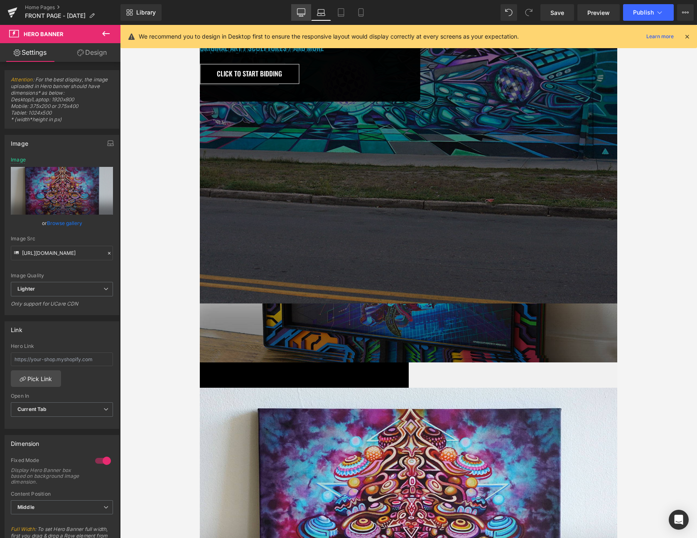
click at [303, 10] on icon at bounding box center [301, 12] width 8 height 8
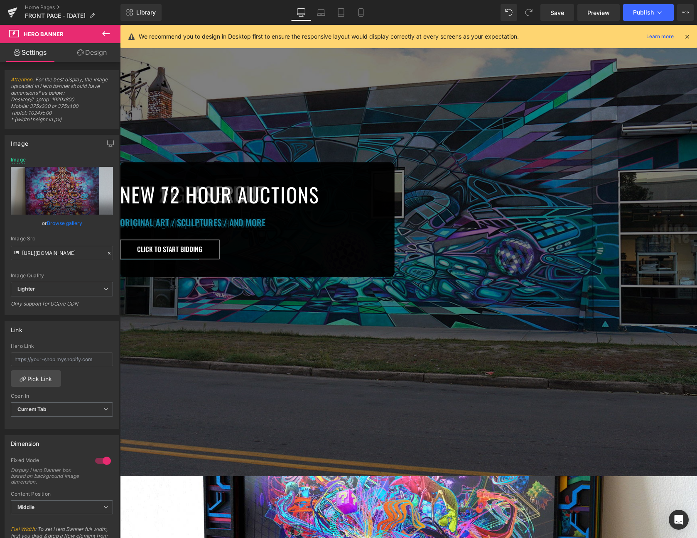
scroll to position [12, 0]
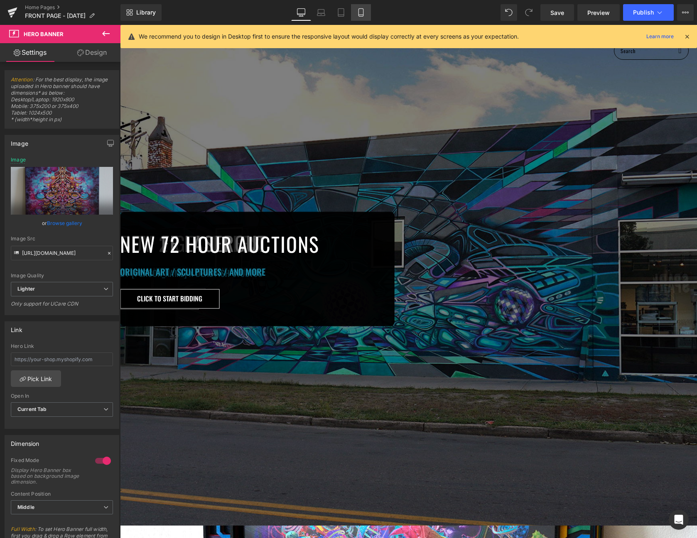
click at [355, 15] on link "Mobile" at bounding box center [361, 12] width 20 height 17
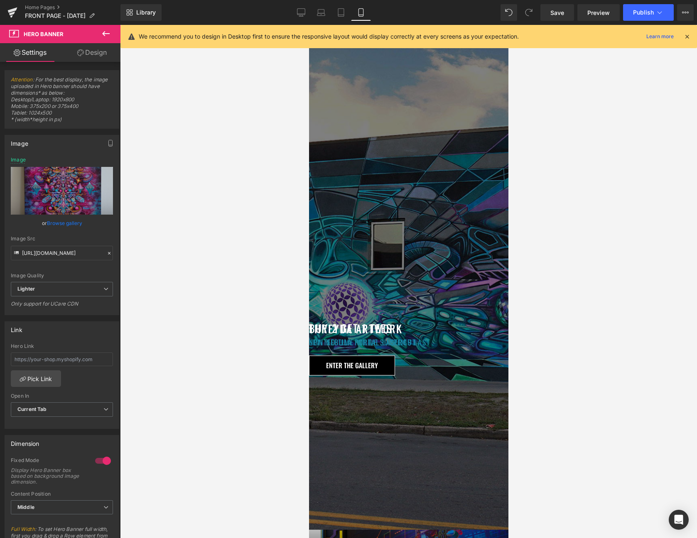
type input "[URL][DOMAIN_NAME]"
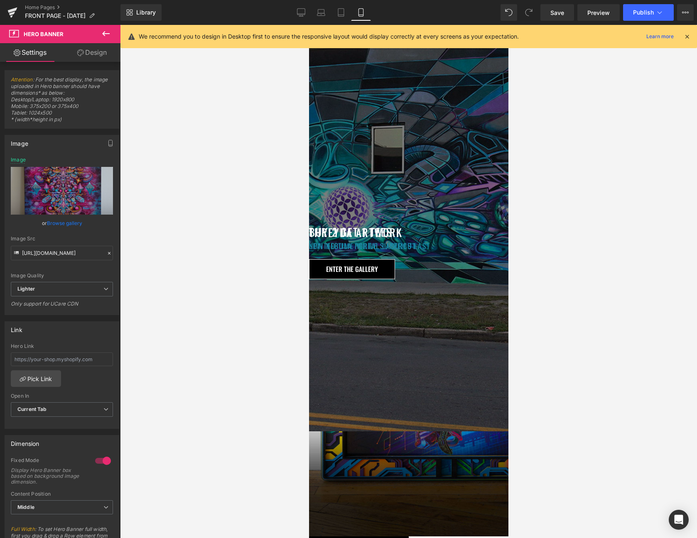
scroll to position [274, 0]
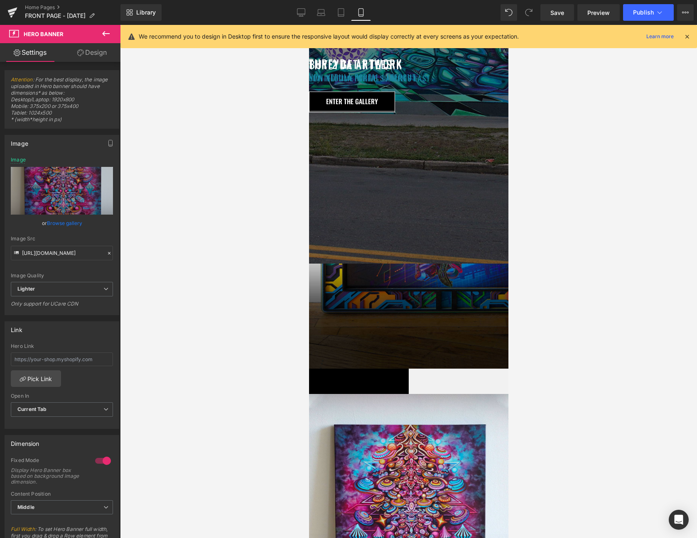
click at [376, 71] on h1 "THREYDA ARTWORK" at bounding box center [408, 63] width 199 height 16
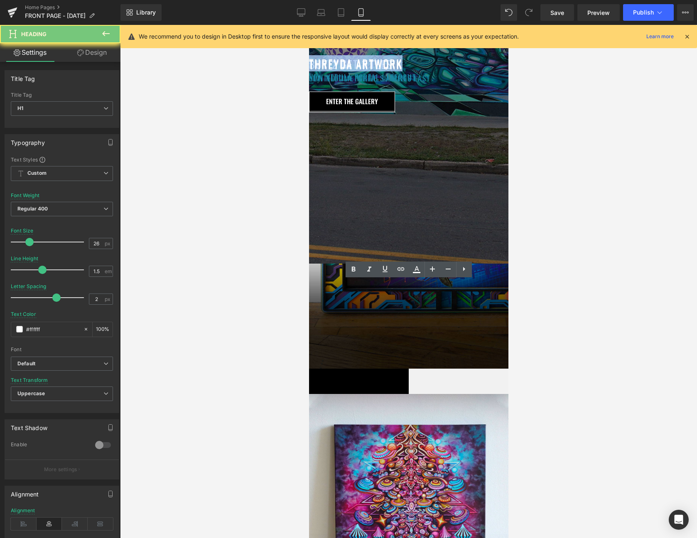
click at [376, 71] on h1 "THREYDA ARTWORK" at bounding box center [408, 63] width 199 height 16
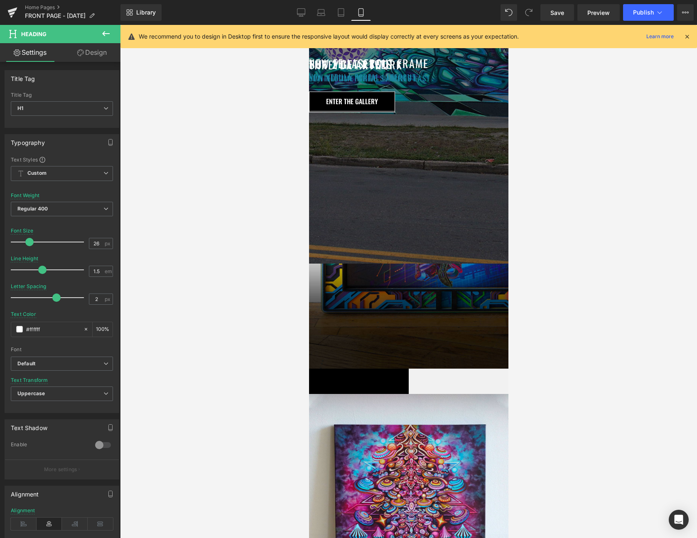
click at [370, 82] on h1 "NEW NEBULA PORTAL LASERCUT" at bounding box center [408, 76] width 199 height 11
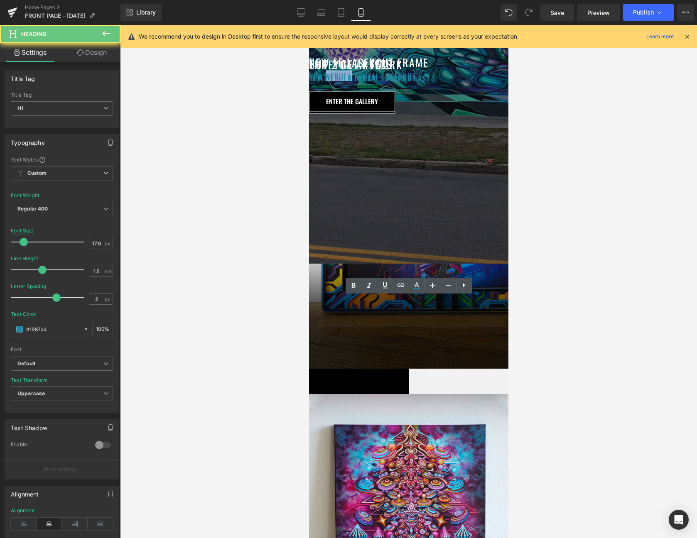
click at [370, 81] on h1 "NEW NEBULA PORTAL LASERCUT" at bounding box center [408, 76] width 199 height 11
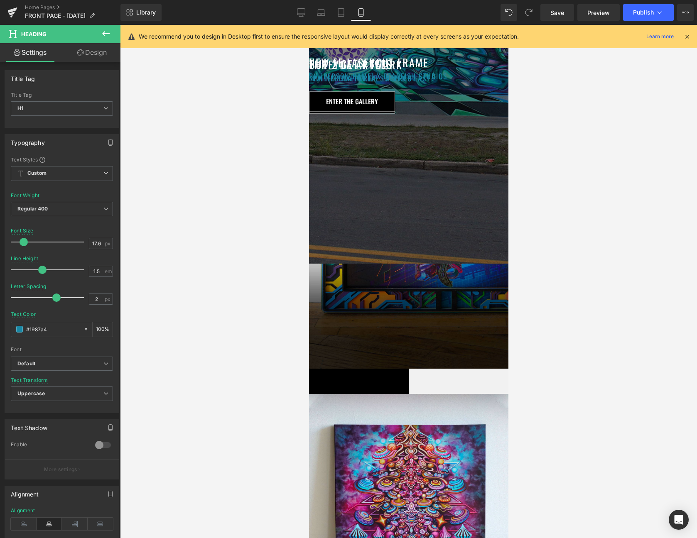
click at [309, 25] on span "Button" at bounding box center [309, 25] width 0 height 0
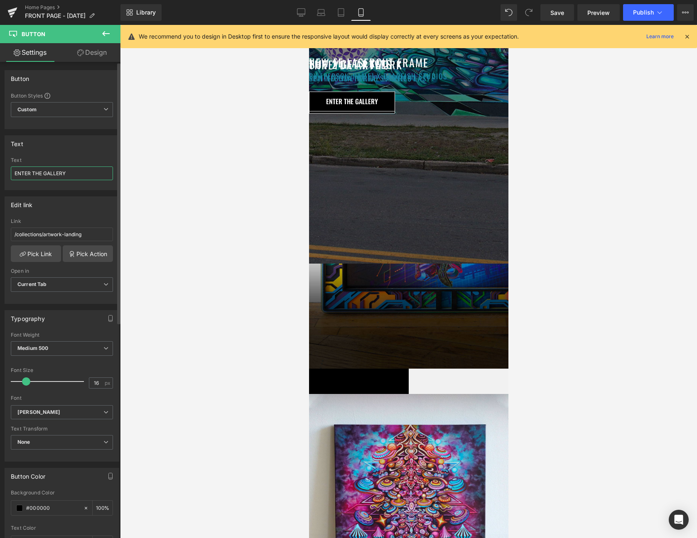
click at [79, 169] on input "ENTER THE GALLERY" at bounding box center [62, 174] width 102 height 14
type input "CLICK TO OBTAIN"
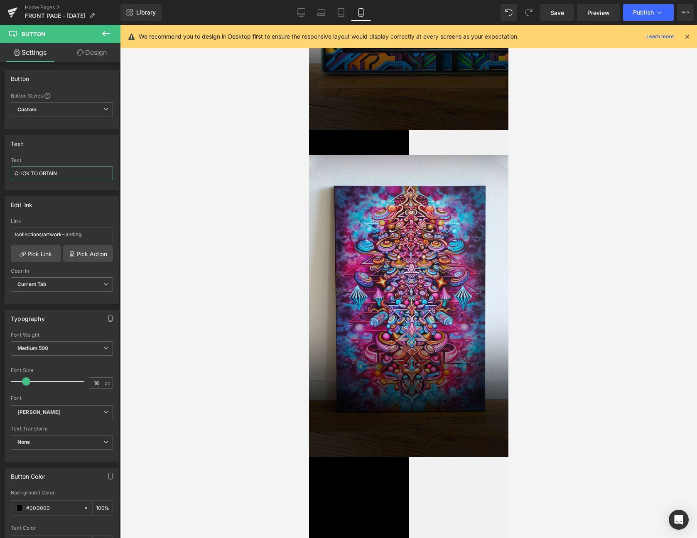
scroll to position [563, 0]
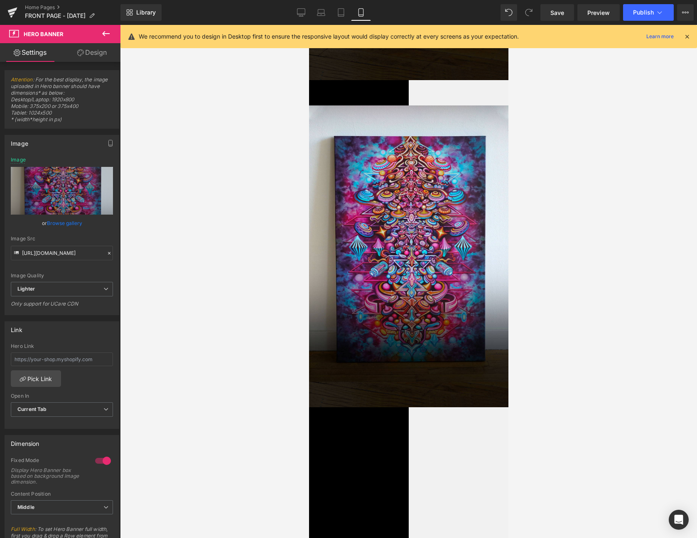
click at [309, 25] on span "Hero Banner" at bounding box center [309, 25] width 0 height 0
click at [65, 221] on link "Browse gallery" at bounding box center [64, 223] width 35 height 15
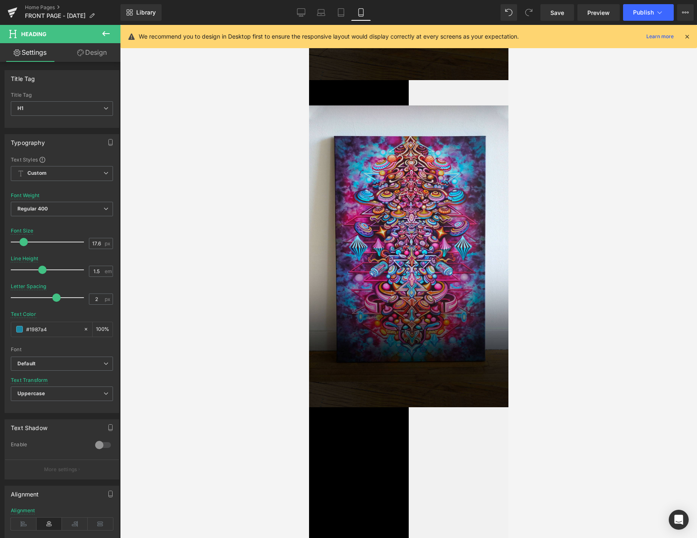
click at [309, 25] on span "Button" at bounding box center [309, 25] width 0 height 0
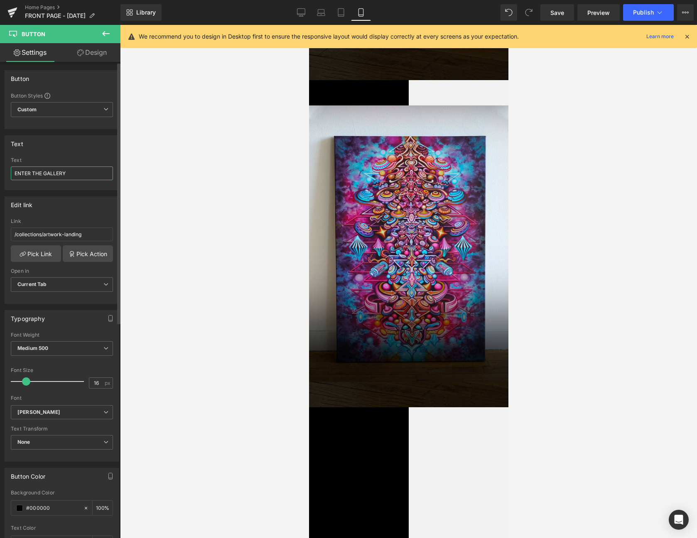
click at [65, 170] on input "ENTER THE GALLERY" at bounding box center [62, 174] width 102 height 14
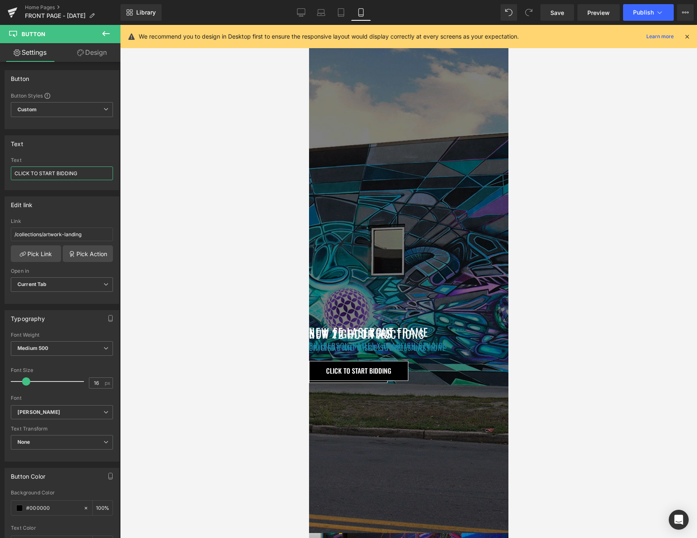
scroll to position [0, 0]
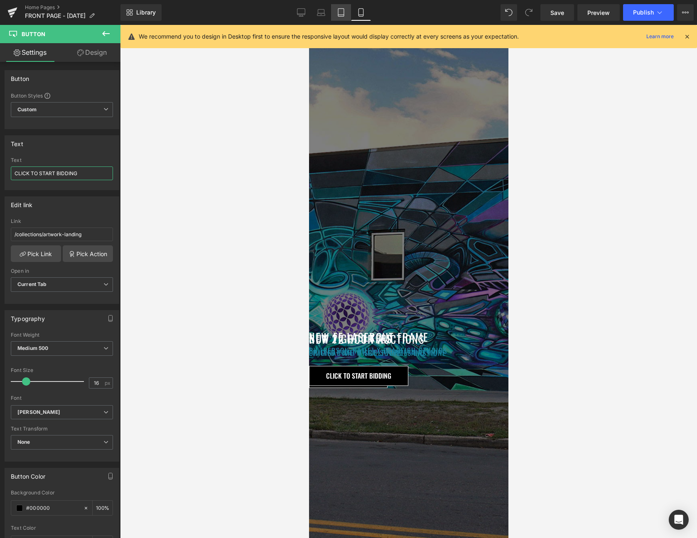
type input "CLICK TO START BIDDING"
click at [338, 13] on icon at bounding box center [341, 12] width 8 height 8
type input "100"
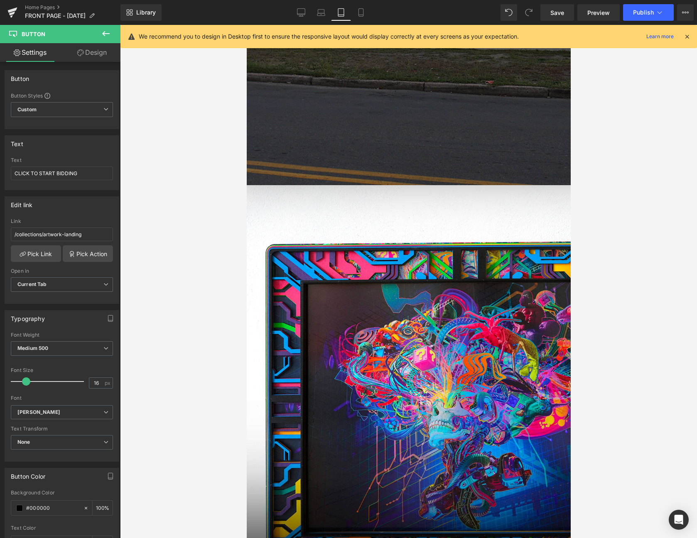
scroll to position [441, 0]
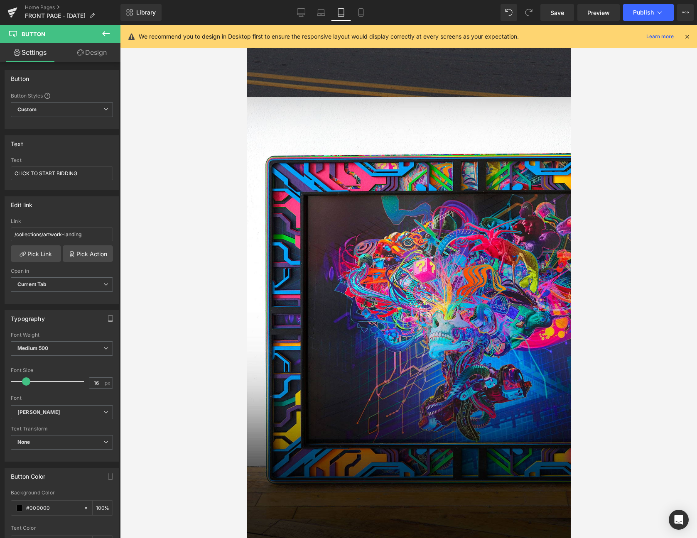
click at [246, 25] on span "Button" at bounding box center [246, 25] width 0 height 0
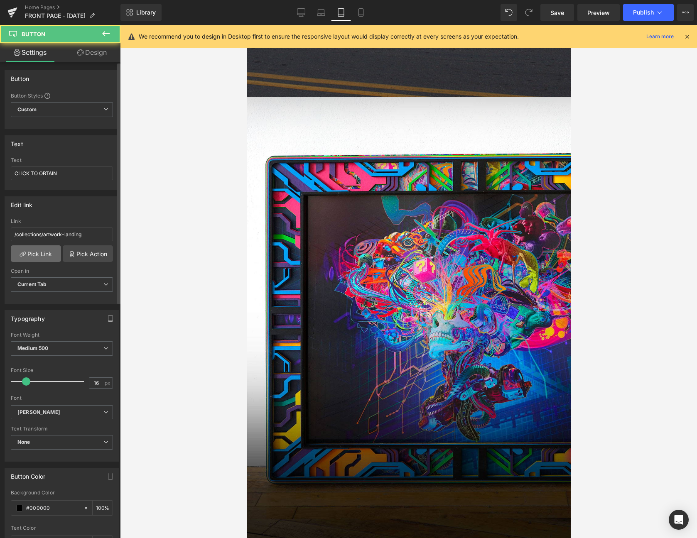
click at [54, 251] on link "Pick Link" at bounding box center [36, 253] width 50 height 17
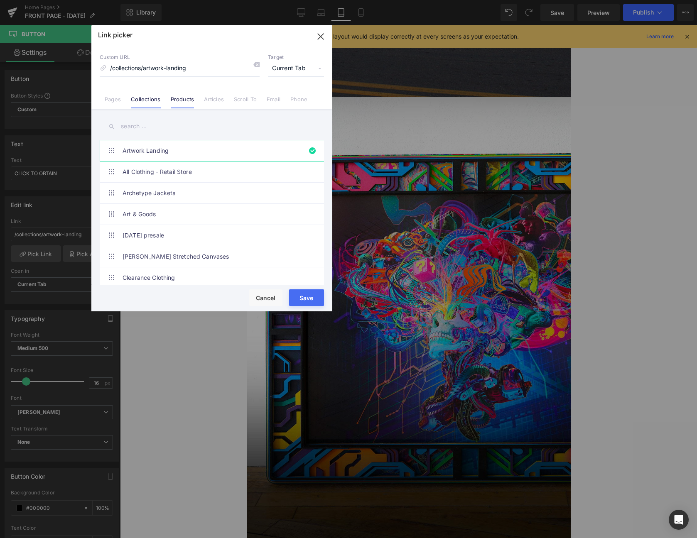
click at [169, 98] on li "Products" at bounding box center [183, 96] width 34 height 15
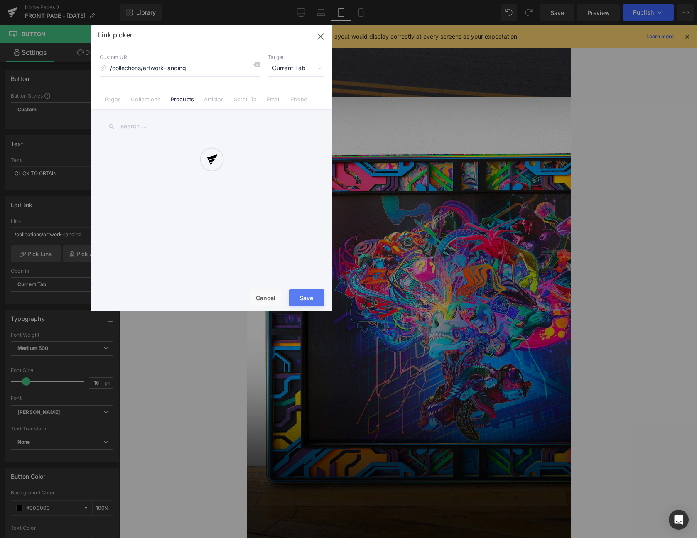
click at [123, 129] on div at bounding box center [211, 168] width 241 height 286
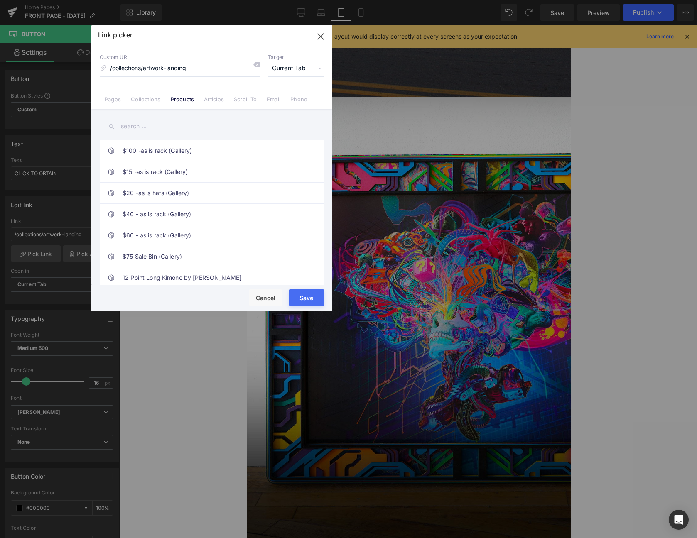
click at [131, 129] on input "text" at bounding box center [212, 126] width 224 height 19
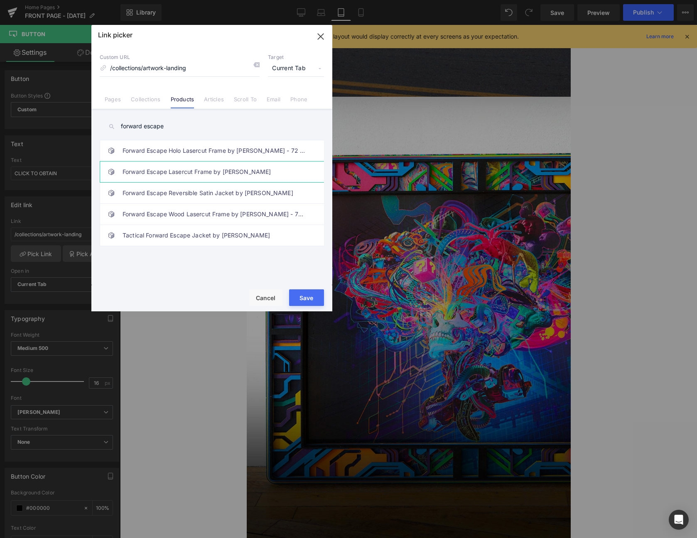
type input "forward escape"
click at [228, 170] on link "Forward Escape Lasercut Frame by [PERSON_NAME]" at bounding box center [213, 172] width 183 height 21
type input "/products/forward-escape-lasercut-frame-by-android-[PERSON_NAME]"
click at [310, 298] on button "Save" at bounding box center [306, 297] width 35 height 17
type input "/products/forward-escape-lasercut-frame-by-android-[PERSON_NAME]"
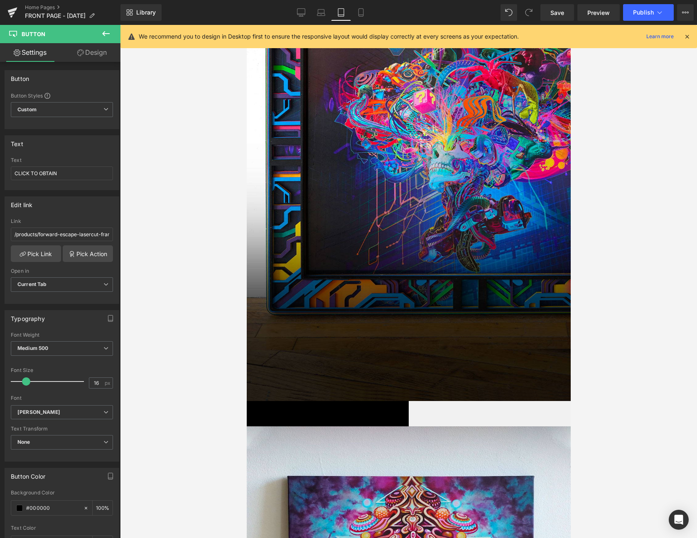
scroll to position [901, 0]
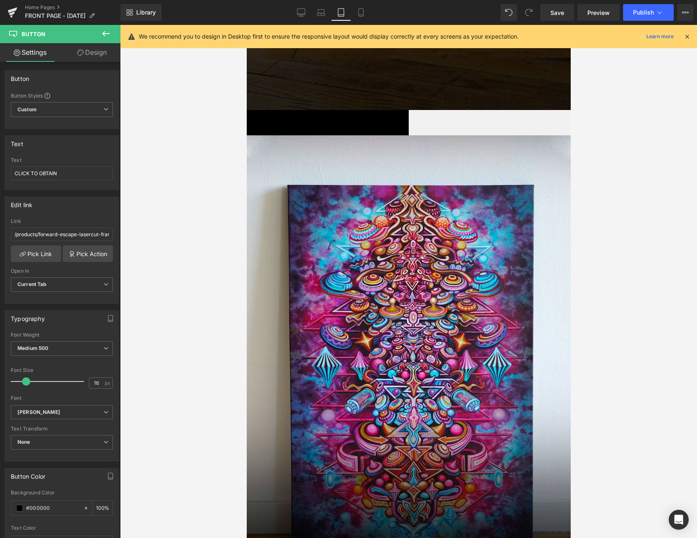
drag, startPoint x: 407, startPoint y: 413, endPoint x: 405, endPoint y: 337, distance: 76.0
click at [246, 25] on span "Button" at bounding box center [246, 25] width 0 height 0
click at [38, 256] on link "Pick Link" at bounding box center [36, 253] width 50 height 17
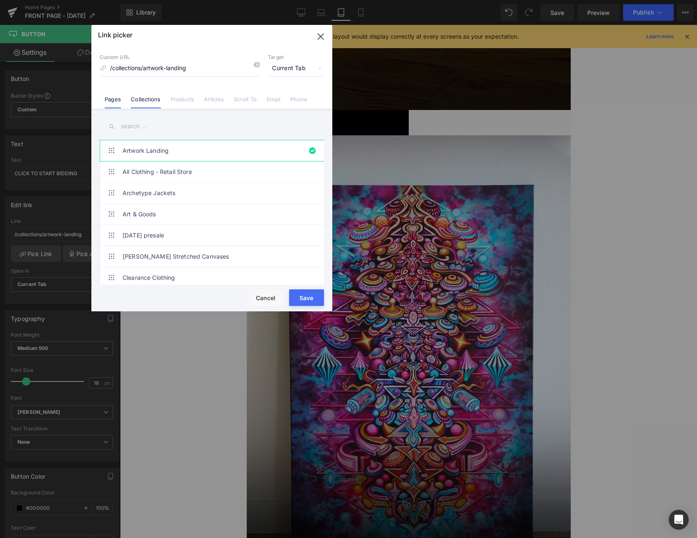
click at [105, 95] on li "Pages" at bounding box center [113, 96] width 26 height 15
click at [176, 122] on input "text" at bounding box center [212, 126] width 224 height 19
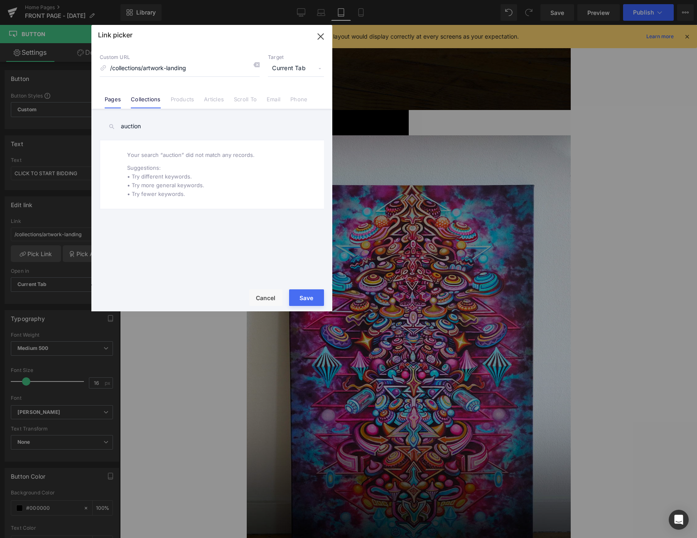
type input "auction"
click at [144, 97] on link "Collections" at bounding box center [145, 102] width 29 height 12
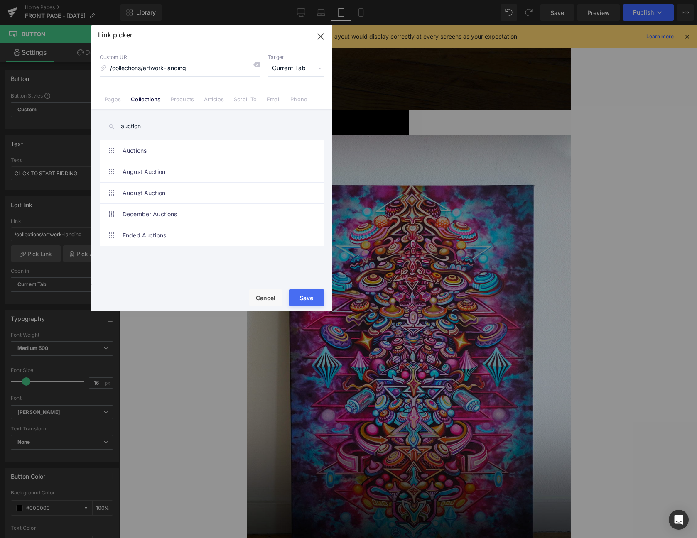
click at [168, 152] on link "Auctions" at bounding box center [213, 150] width 183 height 21
type input "/collections/auctions"
click at [313, 297] on button "Save" at bounding box center [306, 297] width 35 height 17
type input "/collections/auctions"
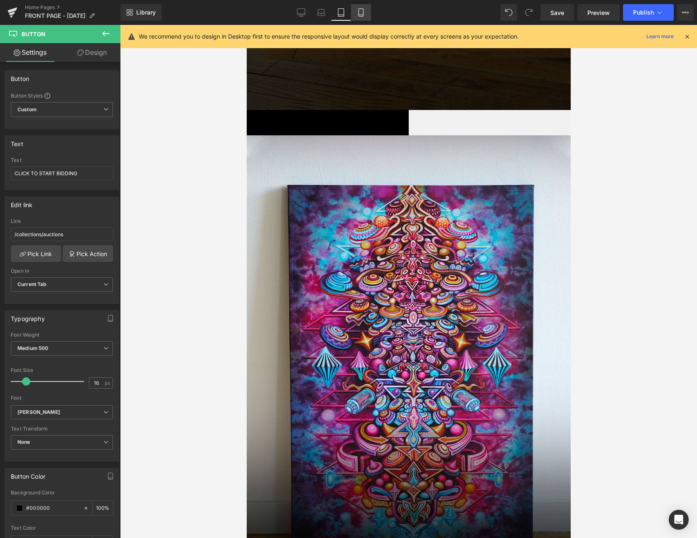
click at [364, 13] on icon at bounding box center [361, 12] width 8 height 8
type input "100"
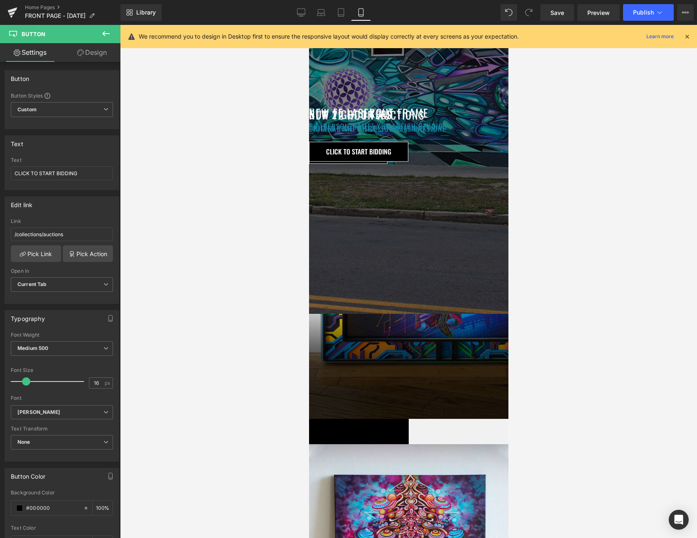
scroll to position [222, 0]
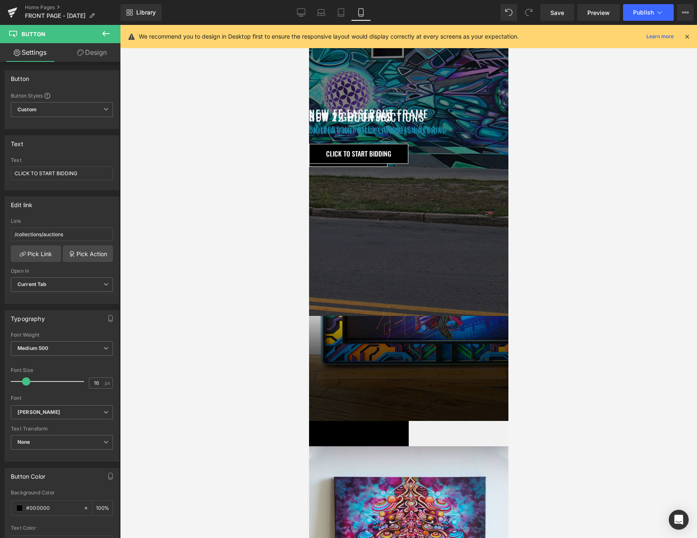
click at [309, 25] on span "Button" at bounding box center [309, 25] width 0 height 0
click at [46, 251] on link "Pick Link" at bounding box center [36, 253] width 50 height 17
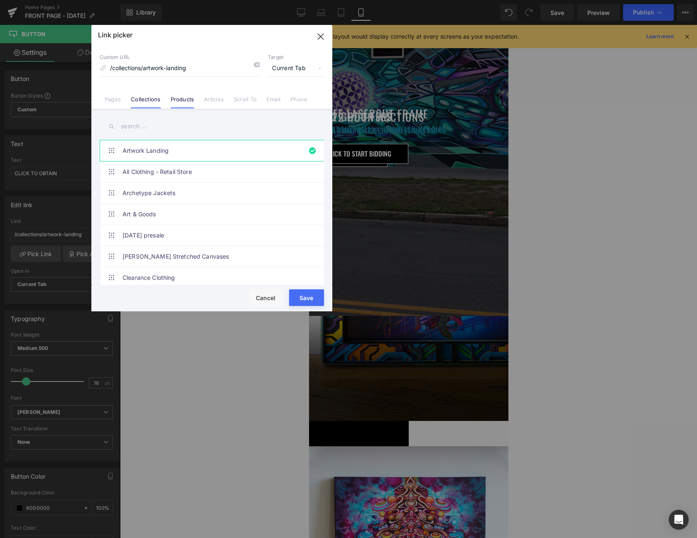
click at [168, 96] on li "Products" at bounding box center [183, 96] width 34 height 15
click at [182, 123] on input "text" at bounding box center [212, 126] width 224 height 19
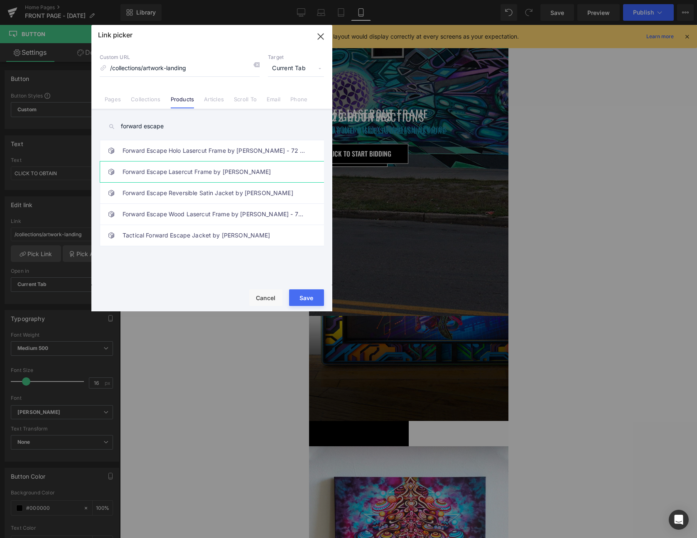
type input "forward escape"
click at [164, 173] on link "Forward Escape Lasercut Frame by [PERSON_NAME]" at bounding box center [213, 172] width 183 height 21
type input "/products/forward-escape-lasercut-frame-by-android-[PERSON_NAME]"
click at [306, 295] on button "Save" at bounding box center [306, 297] width 35 height 17
type input "/products/forward-escape-lasercut-frame-by-android-[PERSON_NAME]"
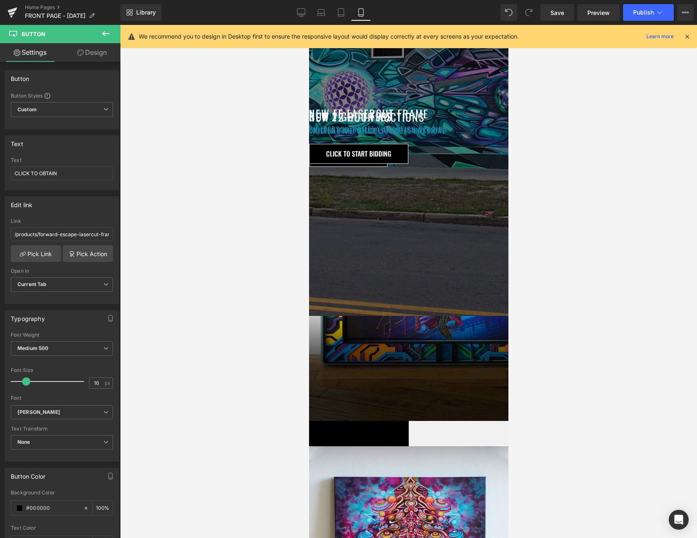
scroll to position [513, 0]
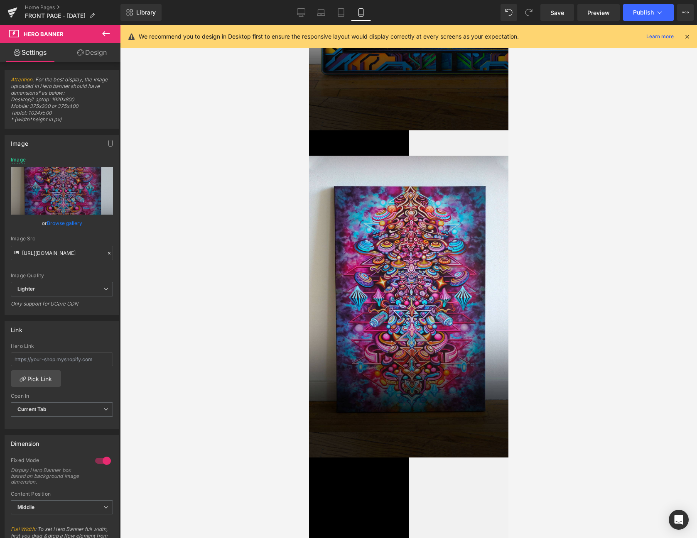
click at [309, 25] on span "Button" at bounding box center [309, 25] width 0 height 0
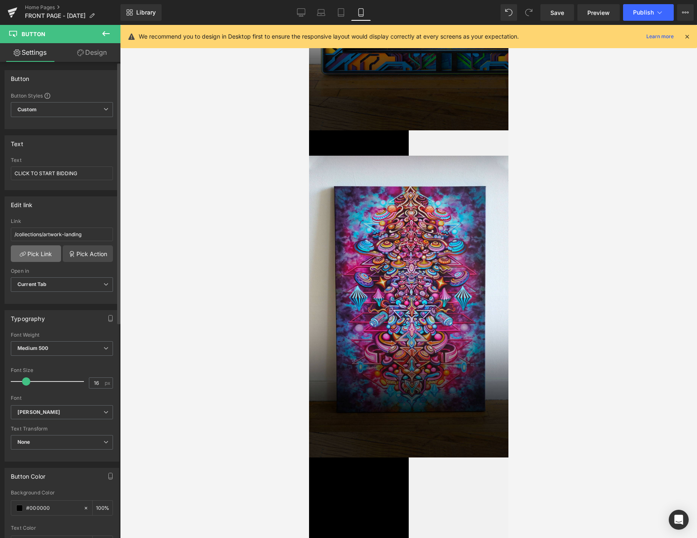
click at [47, 249] on link "Pick Link" at bounding box center [36, 253] width 50 height 17
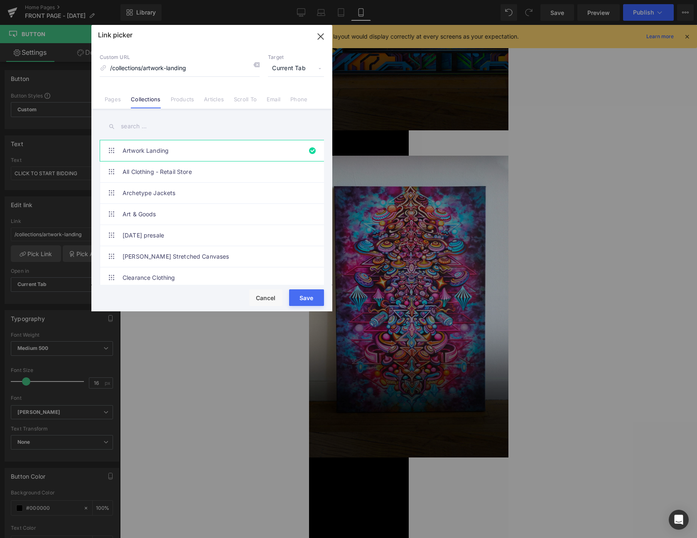
click at [178, 130] on input "text" at bounding box center [212, 126] width 224 height 19
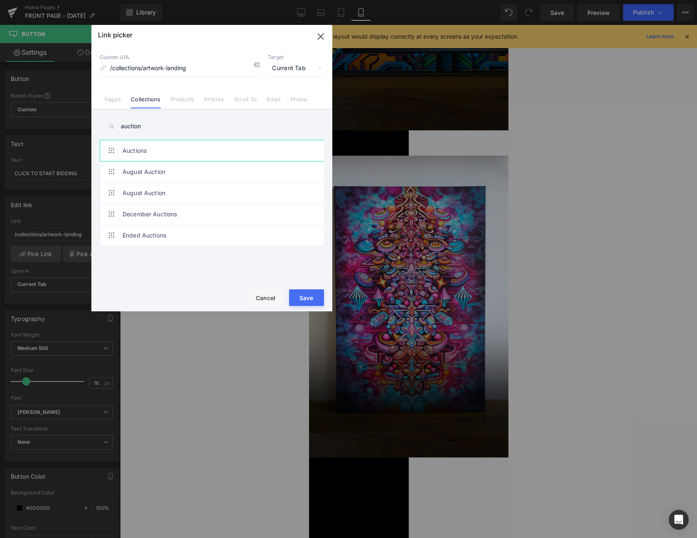
type input "auction"
click at [177, 146] on link "Auctions" at bounding box center [213, 150] width 183 height 21
type input "/collections/auctions"
click at [306, 299] on button "Save" at bounding box center [306, 297] width 35 height 17
type input "/collections/auctions"
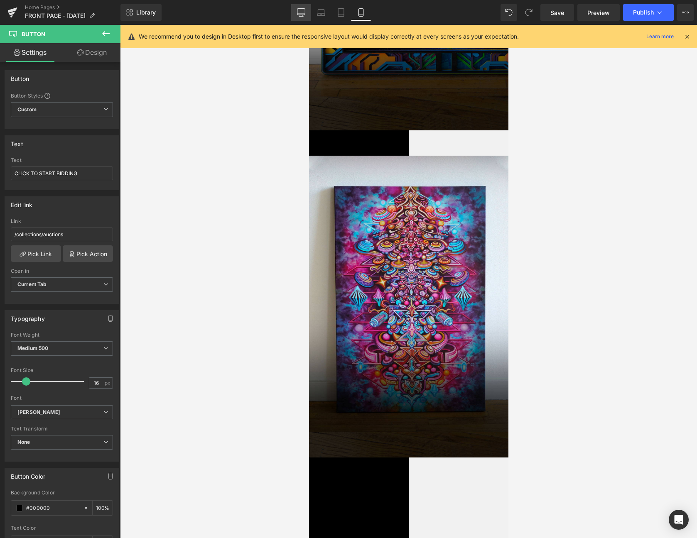
click at [297, 14] on icon at bounding box center [301, 12] width 8 height 8
type input "100"
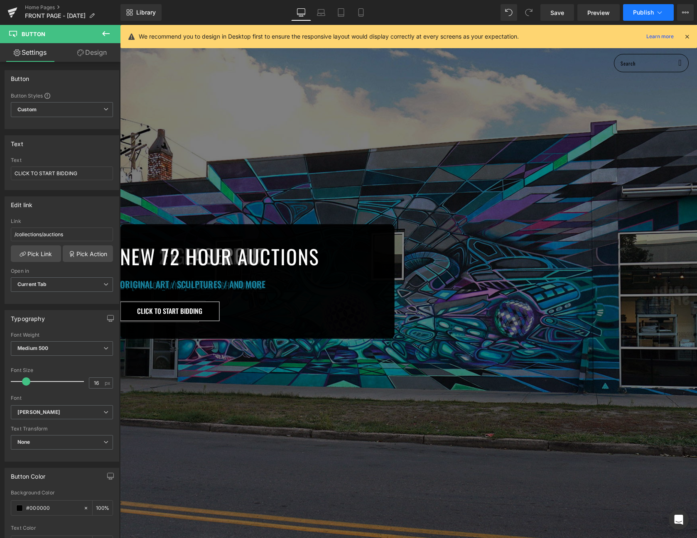
click at [636, 9] on span "Publish" at bounding box center [643, 12] width 21 height 7
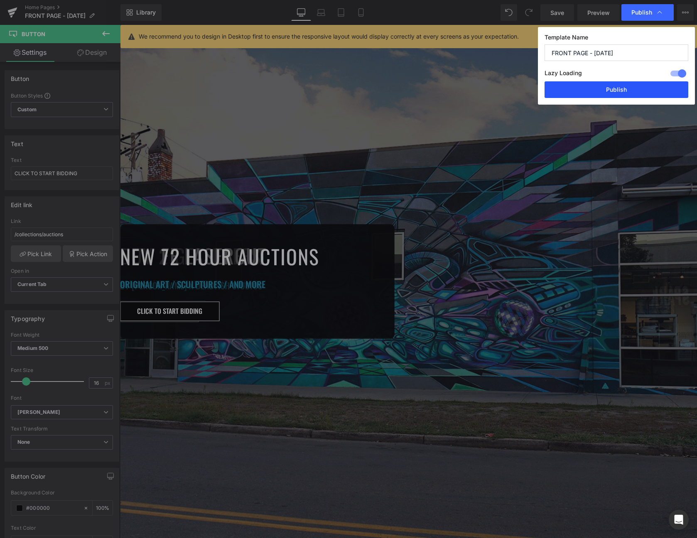
click at [620, 92] on button "Publish" at bounding box center [616, 89] width 144 height 17
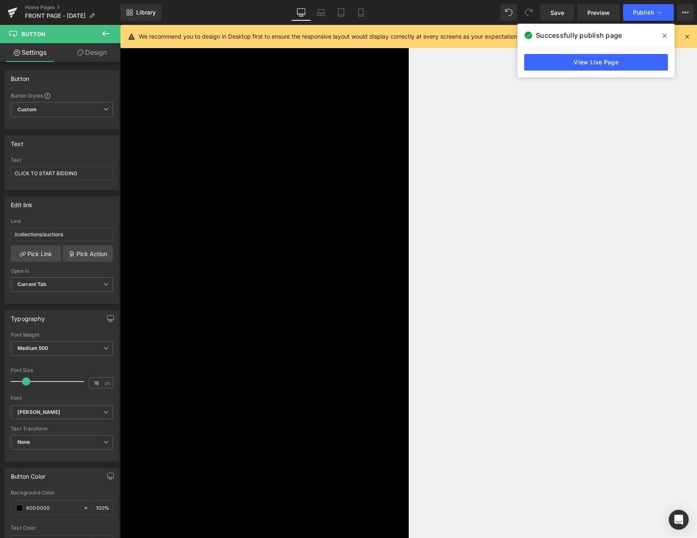
scroll to position [1327, 0]
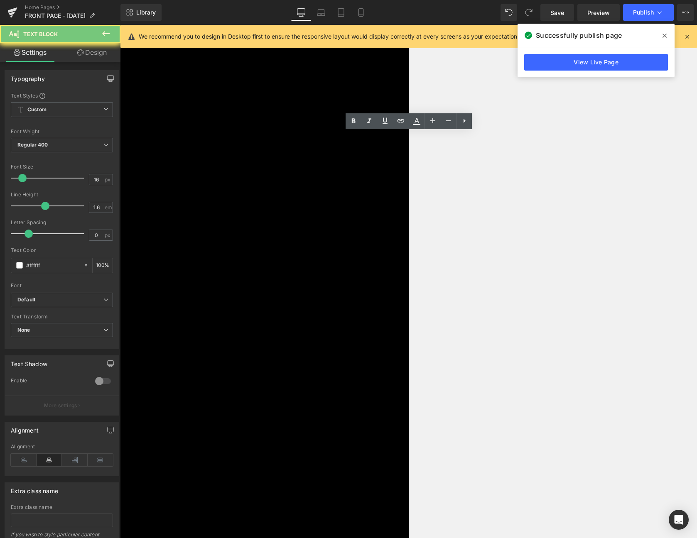
drag, startPoint x: 420, startPoint y: 159, endPoint x: 281, endPoint y: 159, distance: 138.7
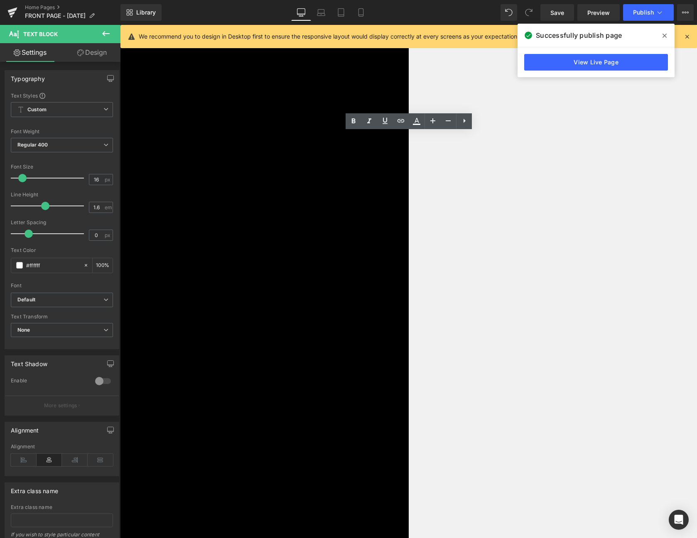
drag, startPoint x: 431, startPoint y: 159, endPoint x: 269, endPoint y: 160, distance: 162.8
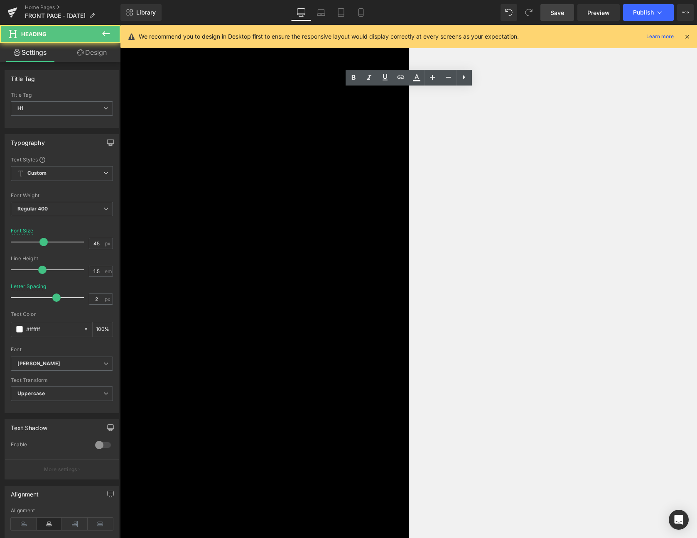
click at [553, 12] on span "Save" at bounding box center [557, 12] width 14 height 9
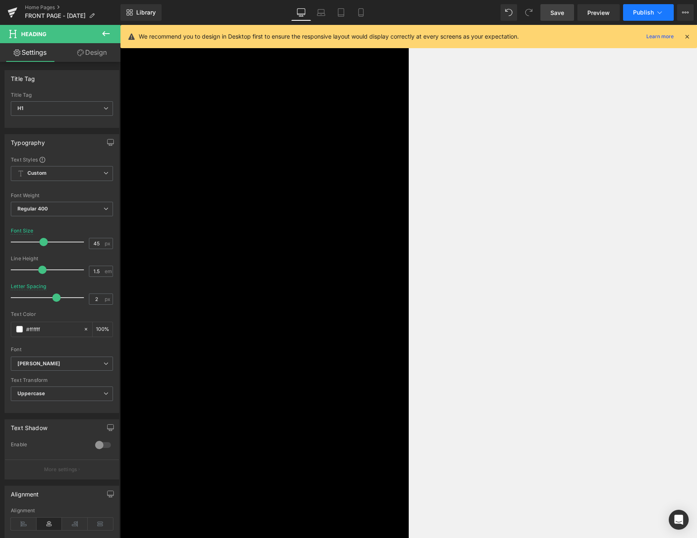
click at [652, 7] on button "Publish" at bounding box center [648, 12] width 51 height 17
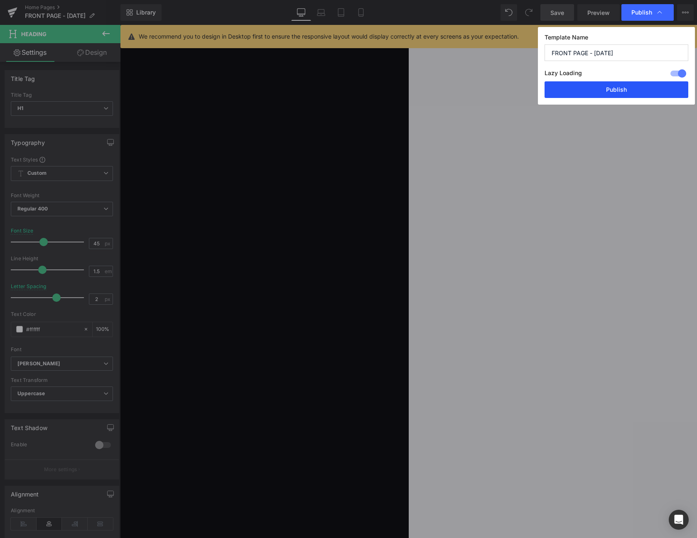
click at [631, 95] on button "Publish" at bounding box center [616, 89] width 144 height 17
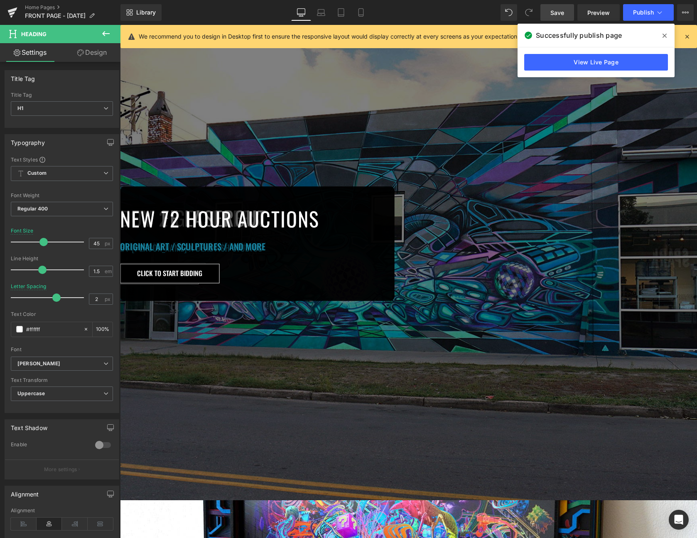
scroll to position [0, 0]
